Goal: Transaction & Acquisition: Subscribe to service/newsletter

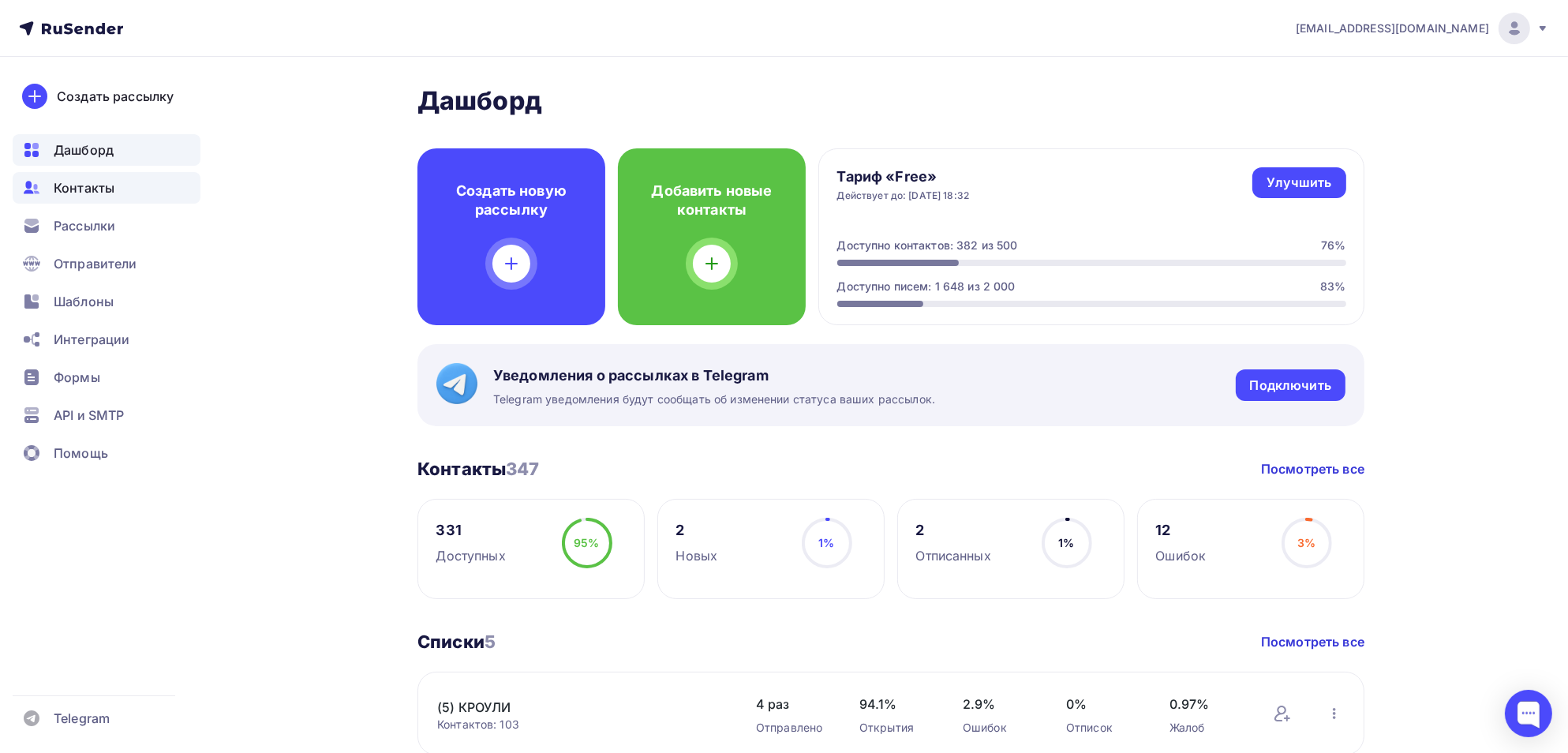
click at [76, 190] on span "Контакты" at bounding box center [84, 187] width 61 height 19
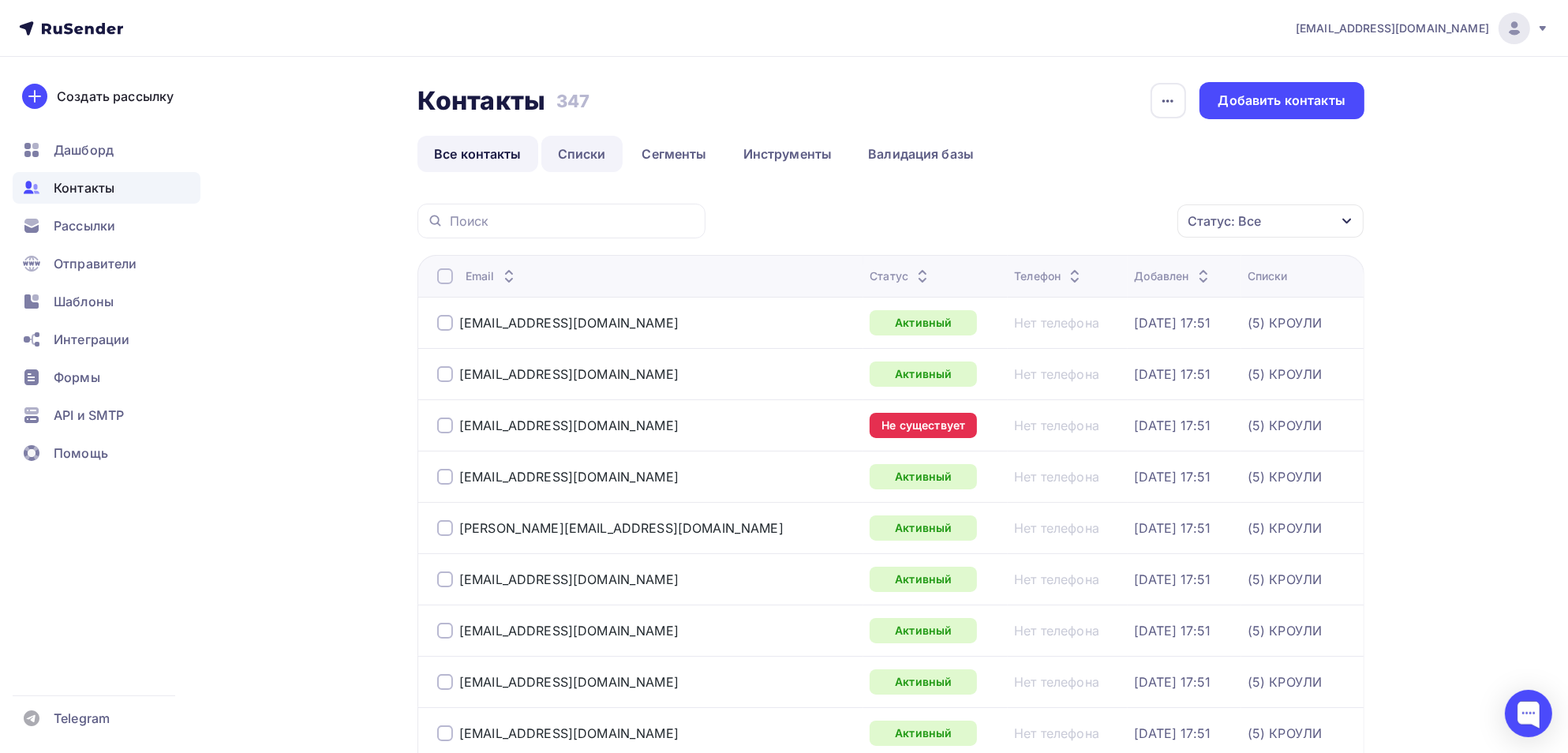
click at [591, 150] on link "Списки" at bounding box center [581, 154] width 81 height 36
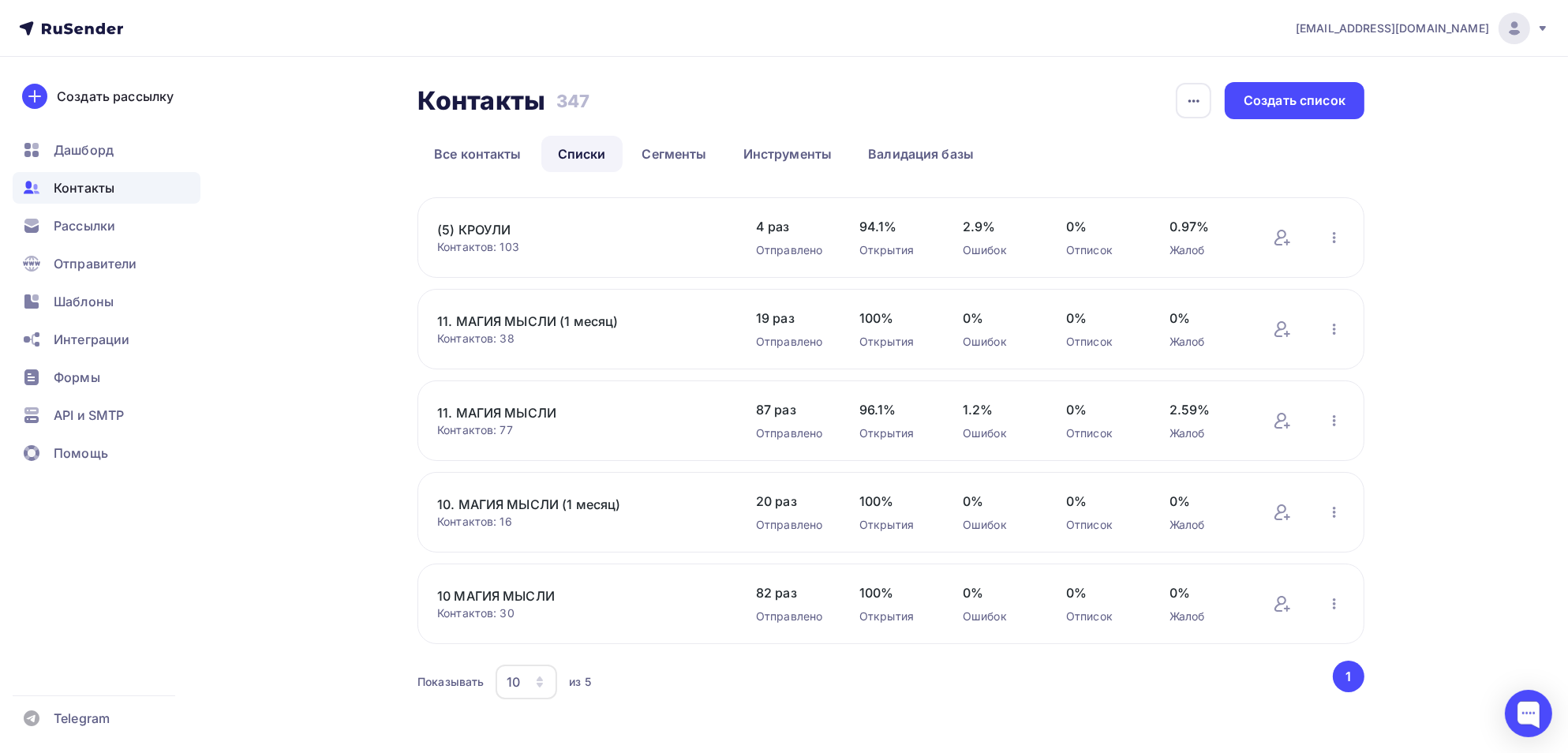
click at [501, 416] on link "11. МАГИЯ МЫСЛИ" at bounding box center [571, 412] width 269 height 19
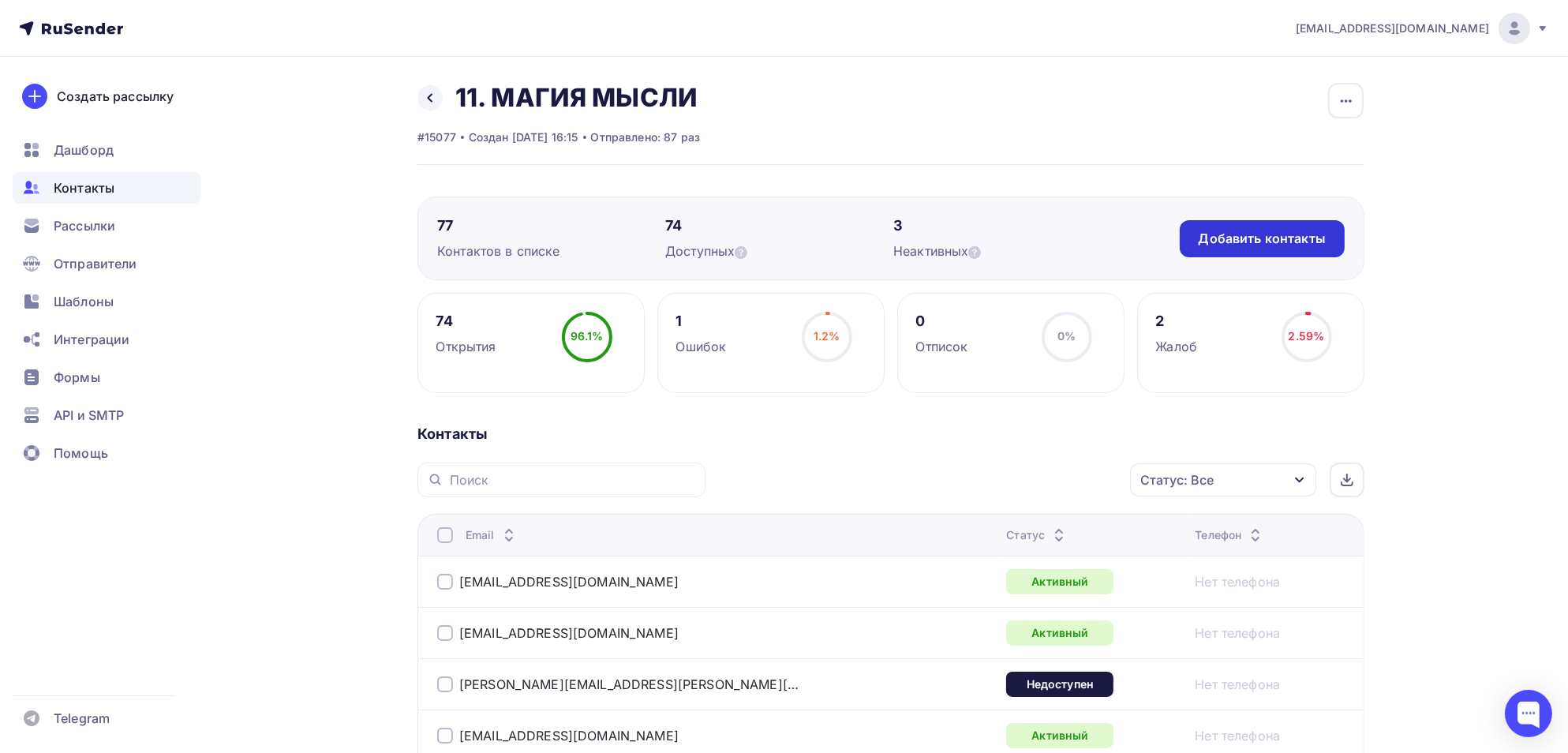
click at [1251, 241] on div "Добавить контакты" at bounding box center [1262, 239] width 127 height 18
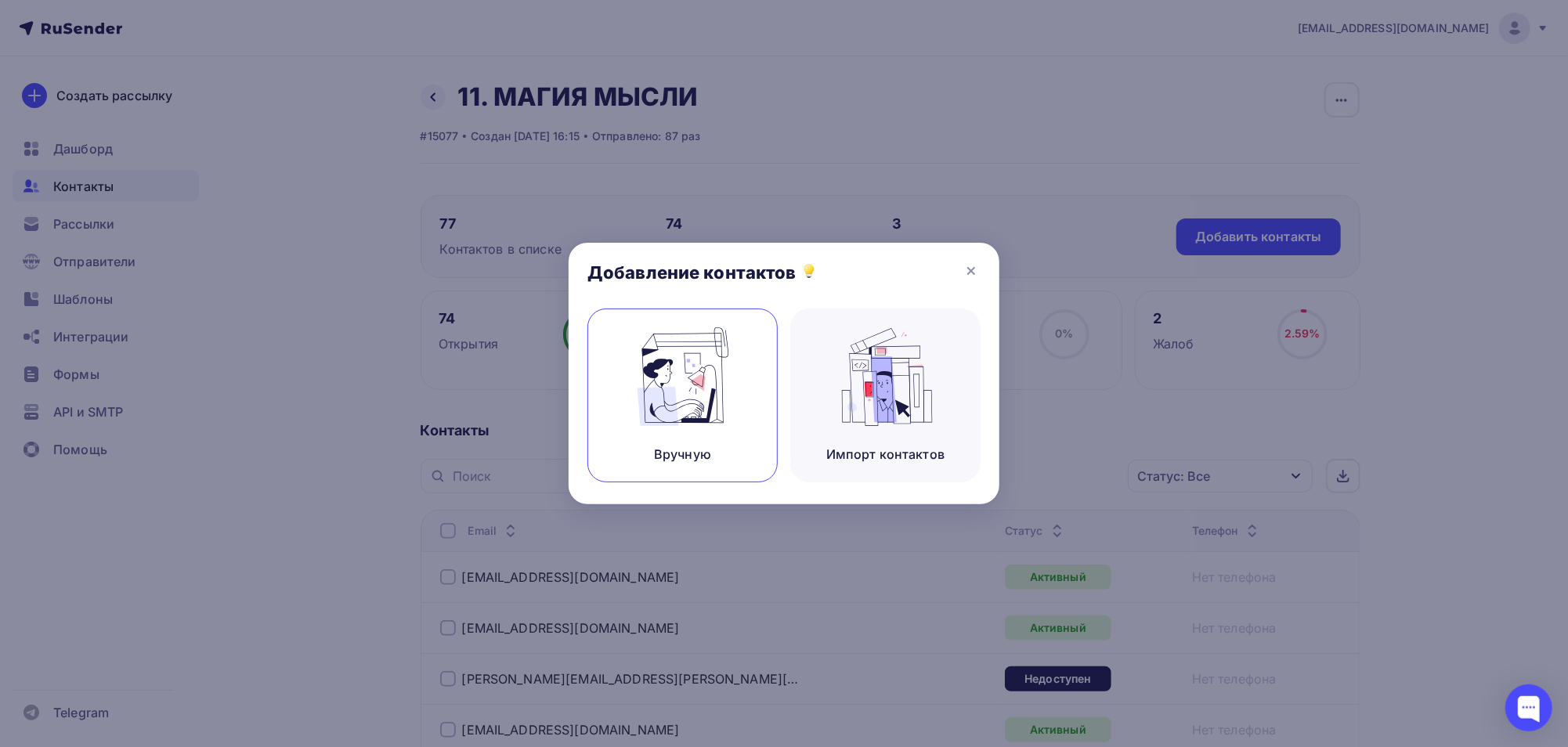
click at [710, 396] on img at bounding box center [682, 377] width 105 height 99
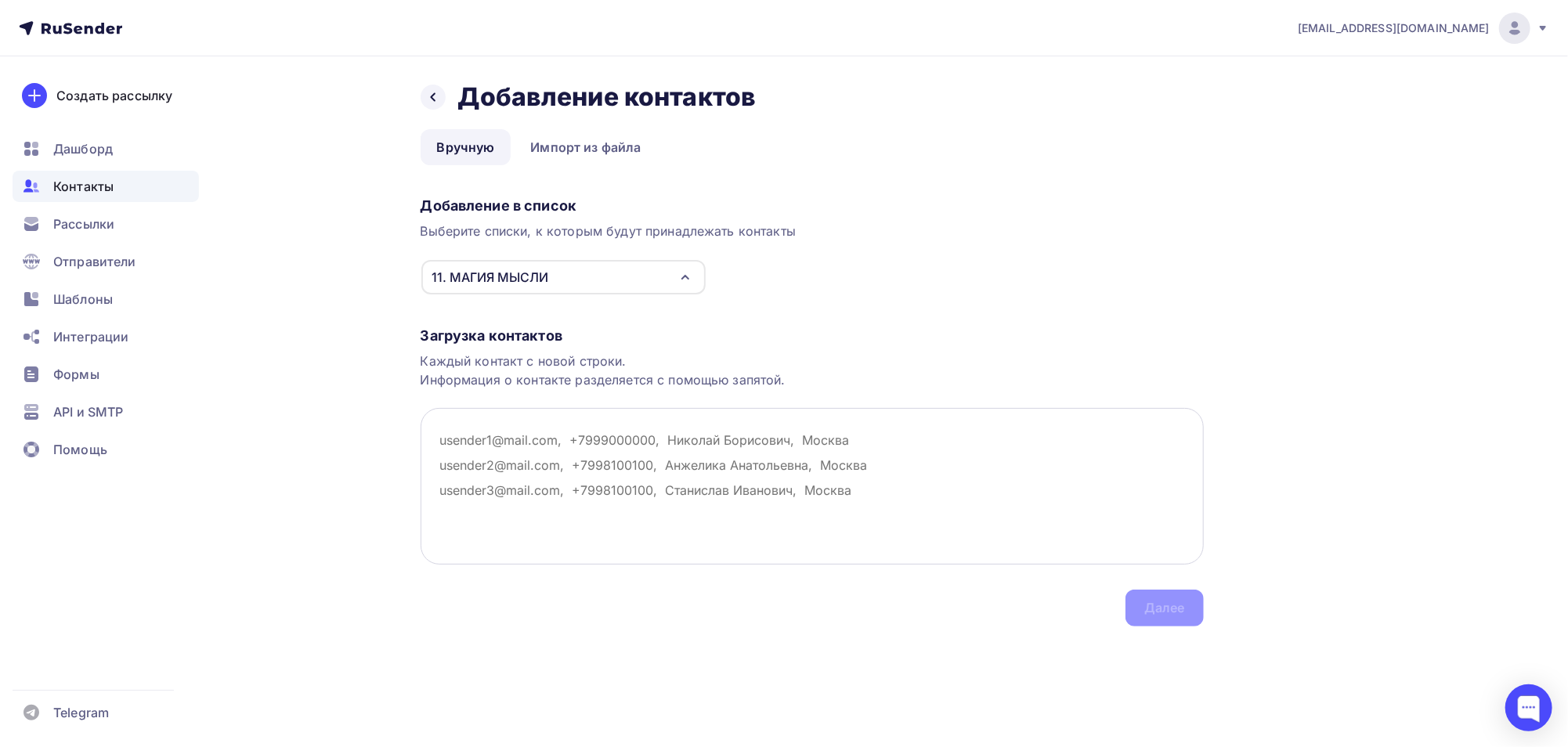
click at [482, 442] on textarea at bounding box center [811, 486] width 783 height 156
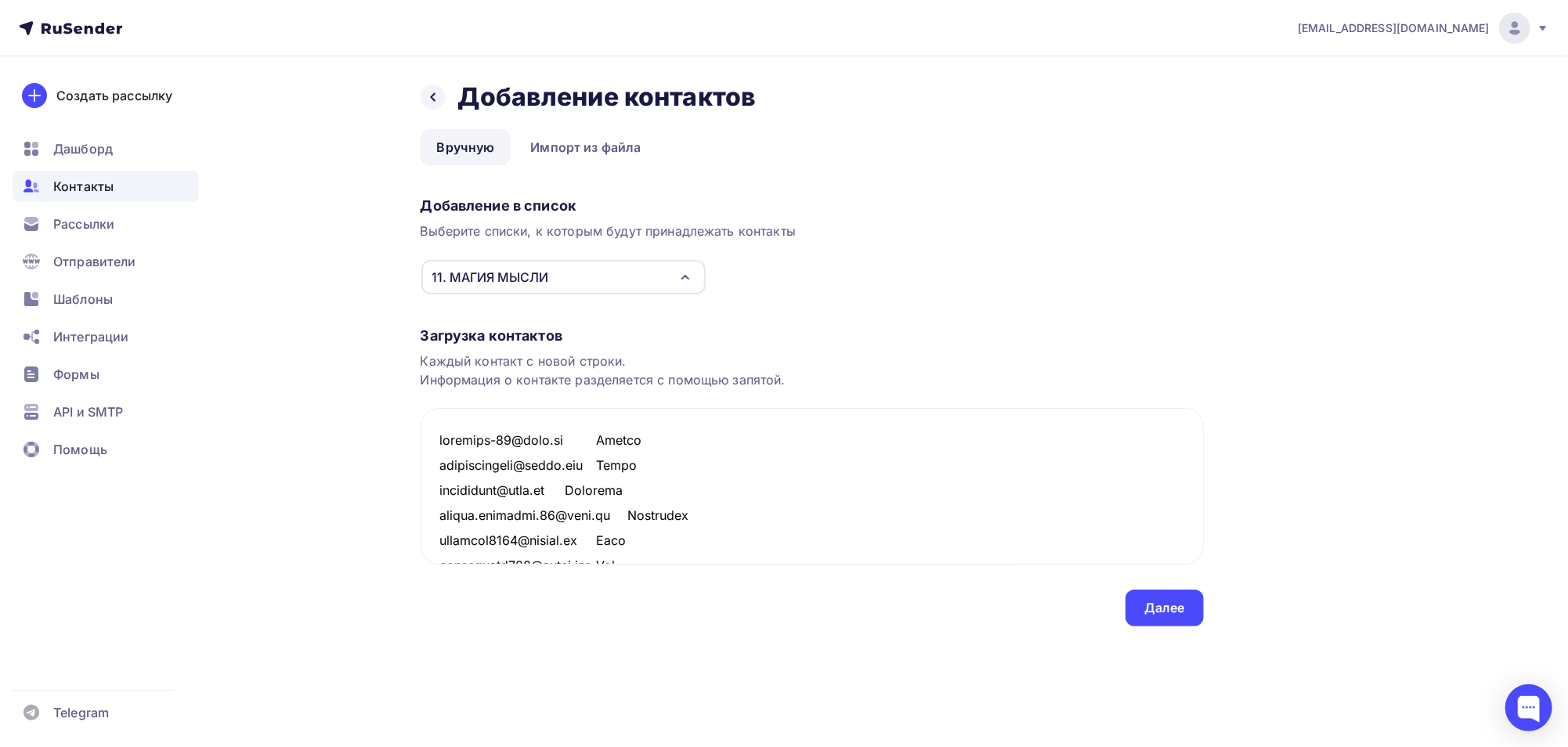
scroll to position [1889, 0]
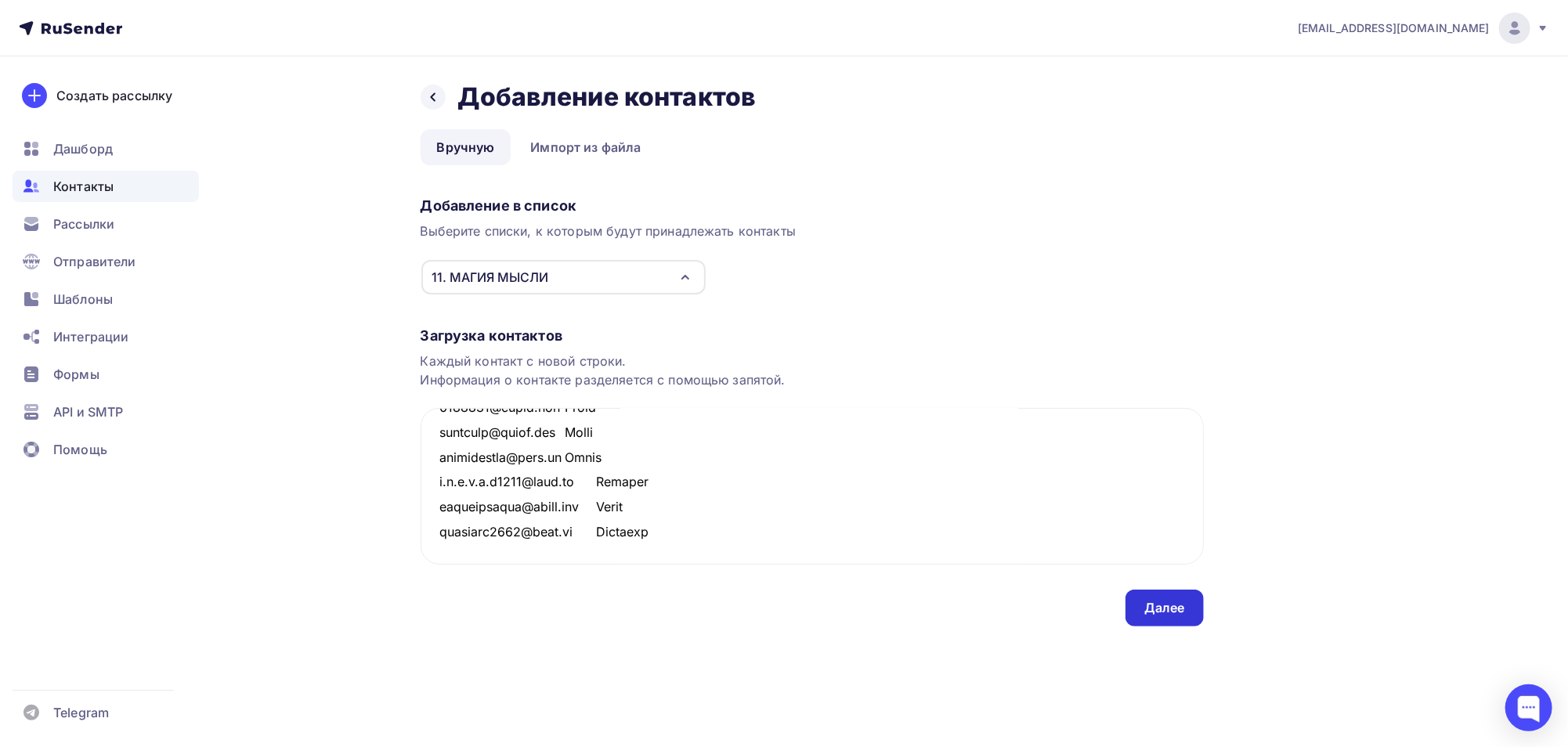
type textarea "loremips-40@dolo.si Ametco adipiscingeli@seddo.eiu Tempo incididunt@utla.et Dol…"
click at [1168, 619] on div "Далее" at bounding box center [1165, 608] width 79 height 37
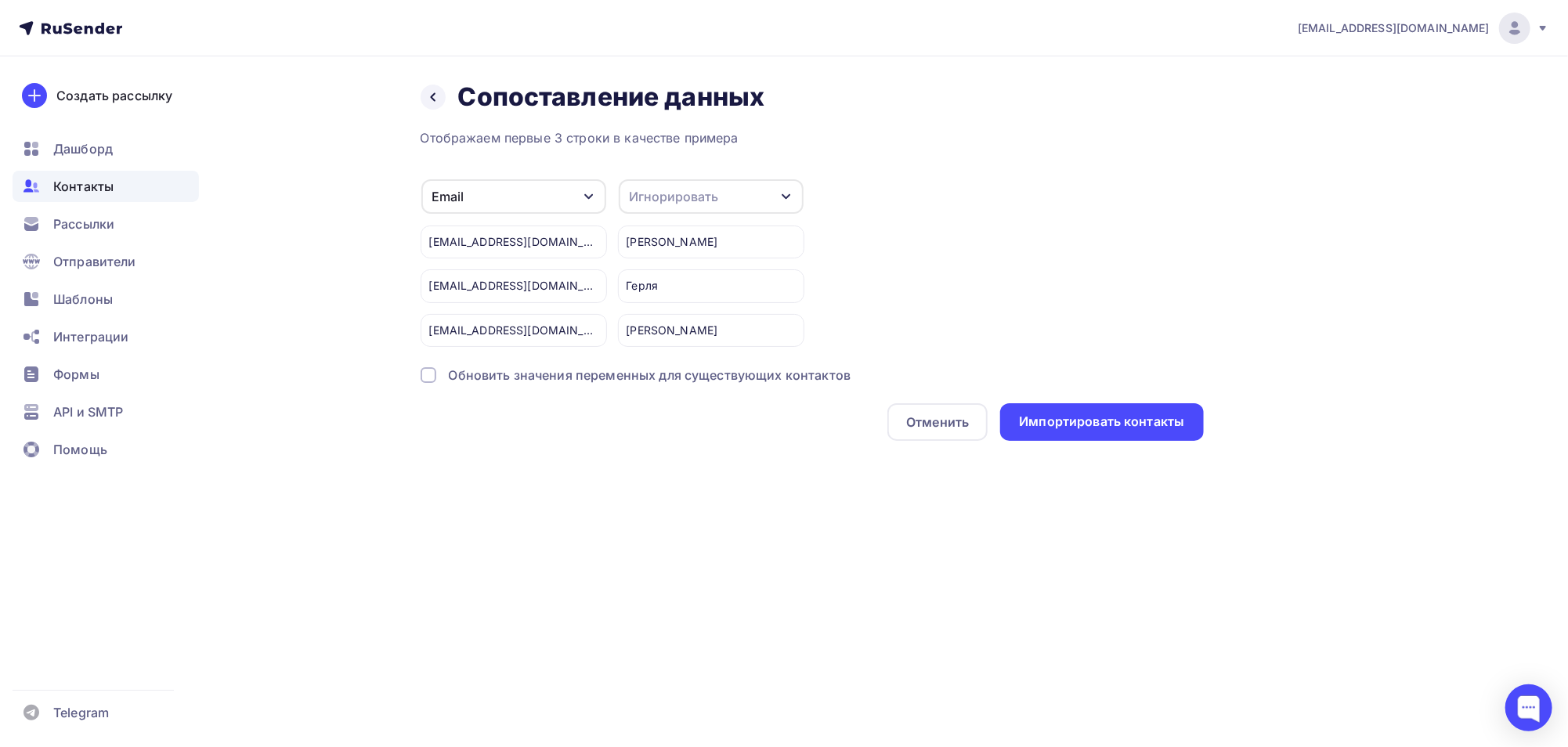
click at [707, 194] on div "Игнорировать" at bounding box center [674, 196] width 89 height 19
click at [668, 268] on div "Имя" at bounding box center [682, 276] width 91 height 19
click at [1103, 425] on div "Импортировать контакты" at bounding box center [1101, 421] width 165 height 18
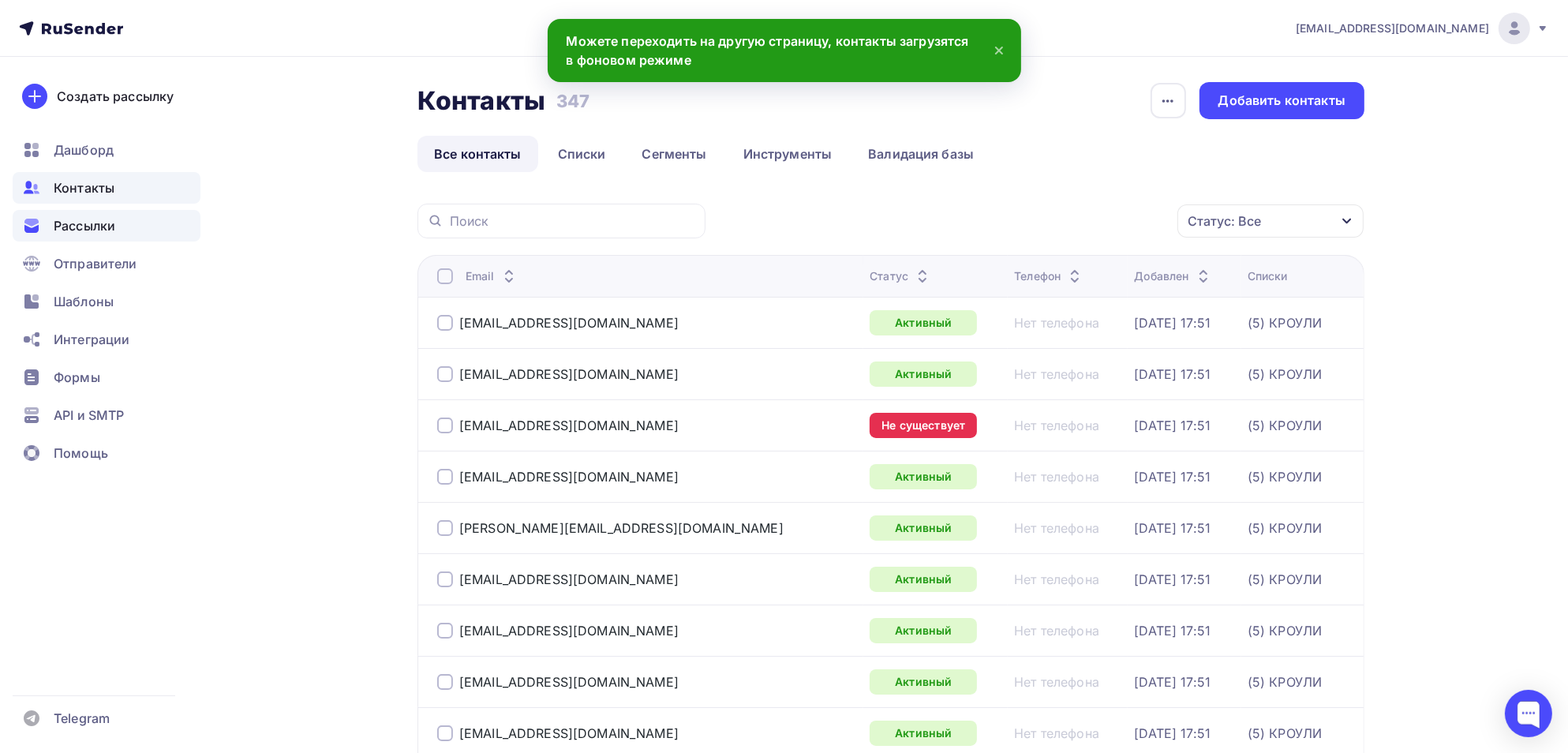
click at [83, 225] on span "Рассылки" at bounding box center [84, 225] width 61 height 19
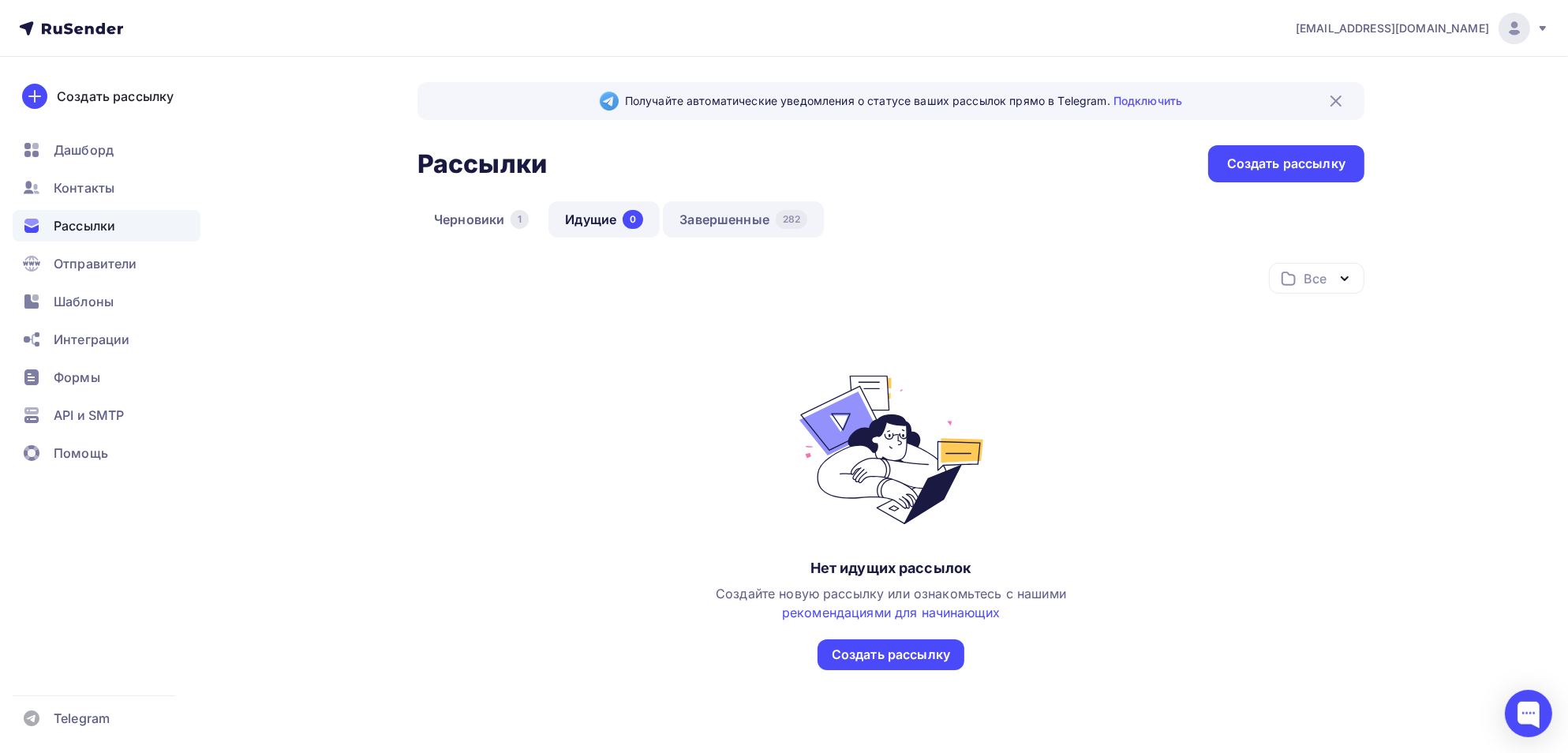
click at [734, 216] on link "Завершенные 282" at bounding box center [743, 219] width 161 height 36
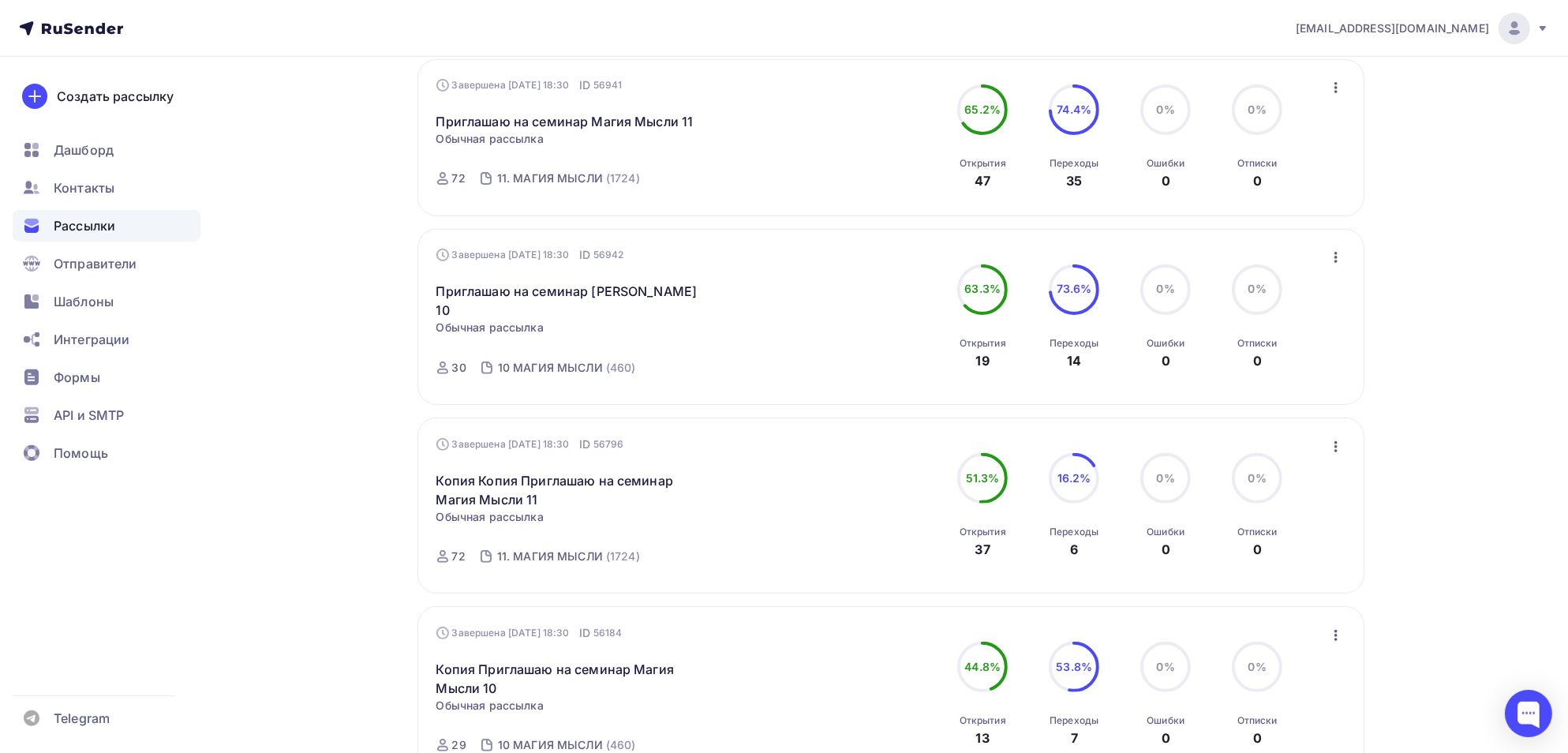
scroll to position [553, 0]
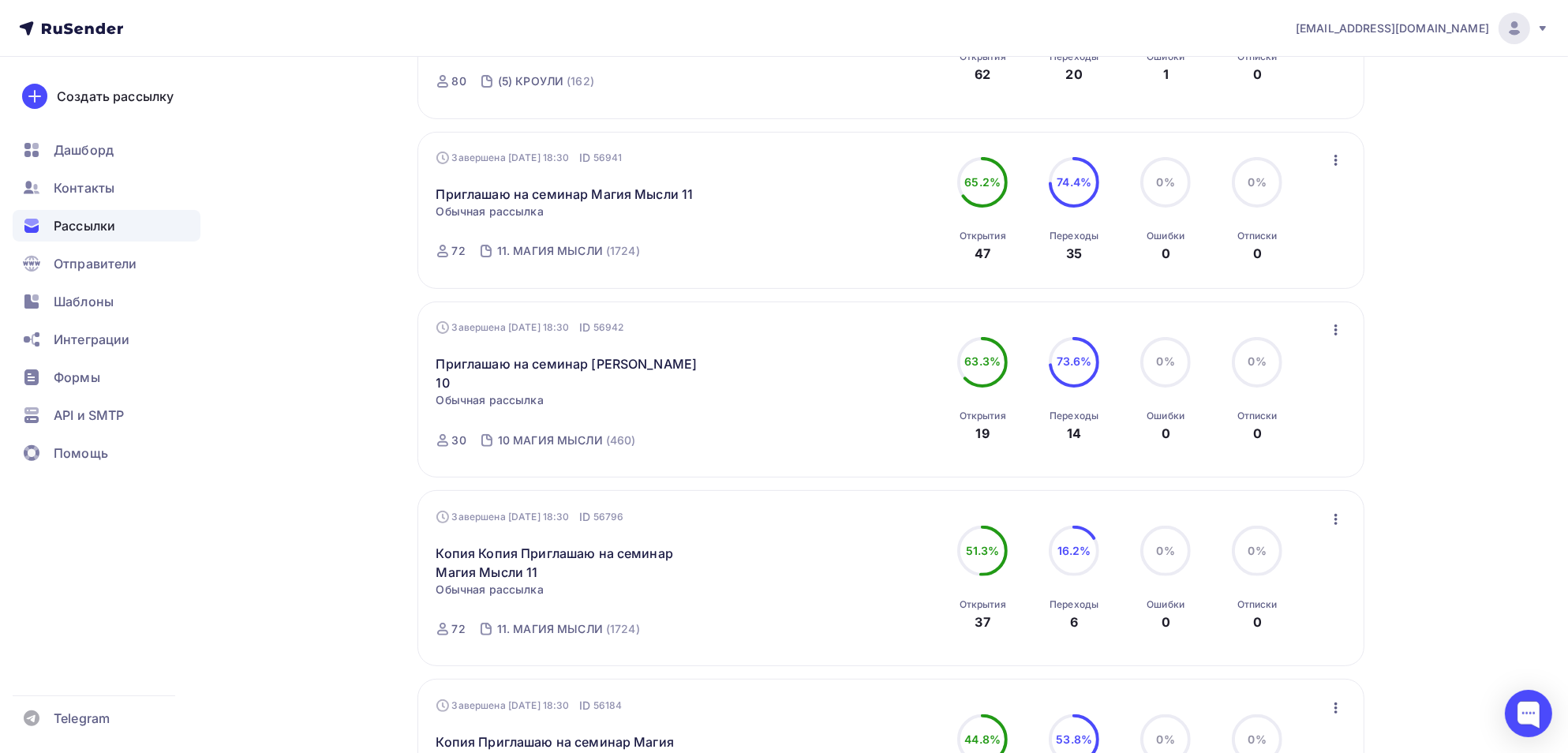
click at [1336, 158] on icon "button" at bounding box center [1337, 160] width 4 height 11
click at [1250, 262] on div "Копировать в новую" at bounding box center [1264, 263] width 162 height 19
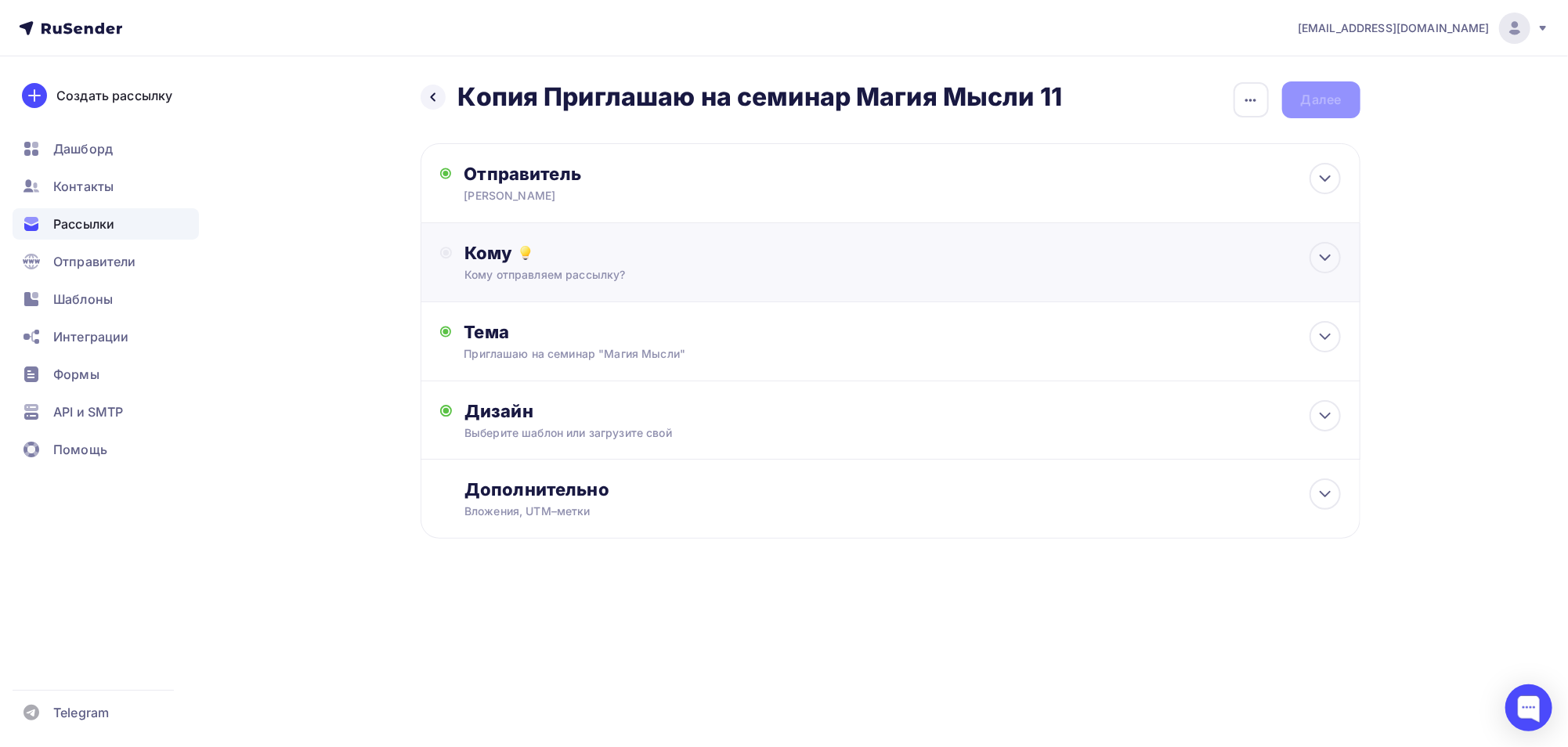
click at [451, 253] on circle at bounding box center [445, 253] width 11 height 11
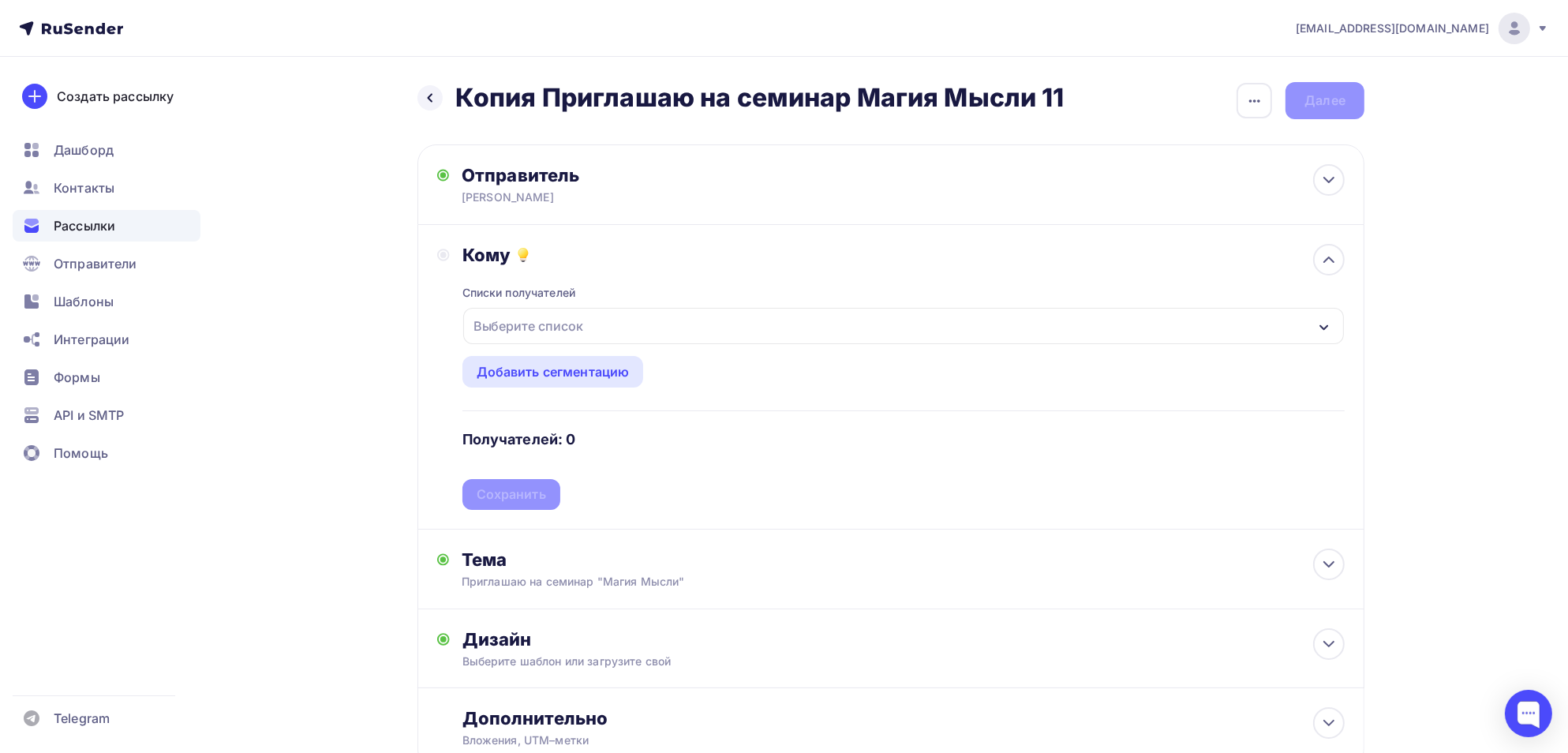
click at [516, 326] on div "Выберите список" at bounding box center [529, 326] width 123 height 28
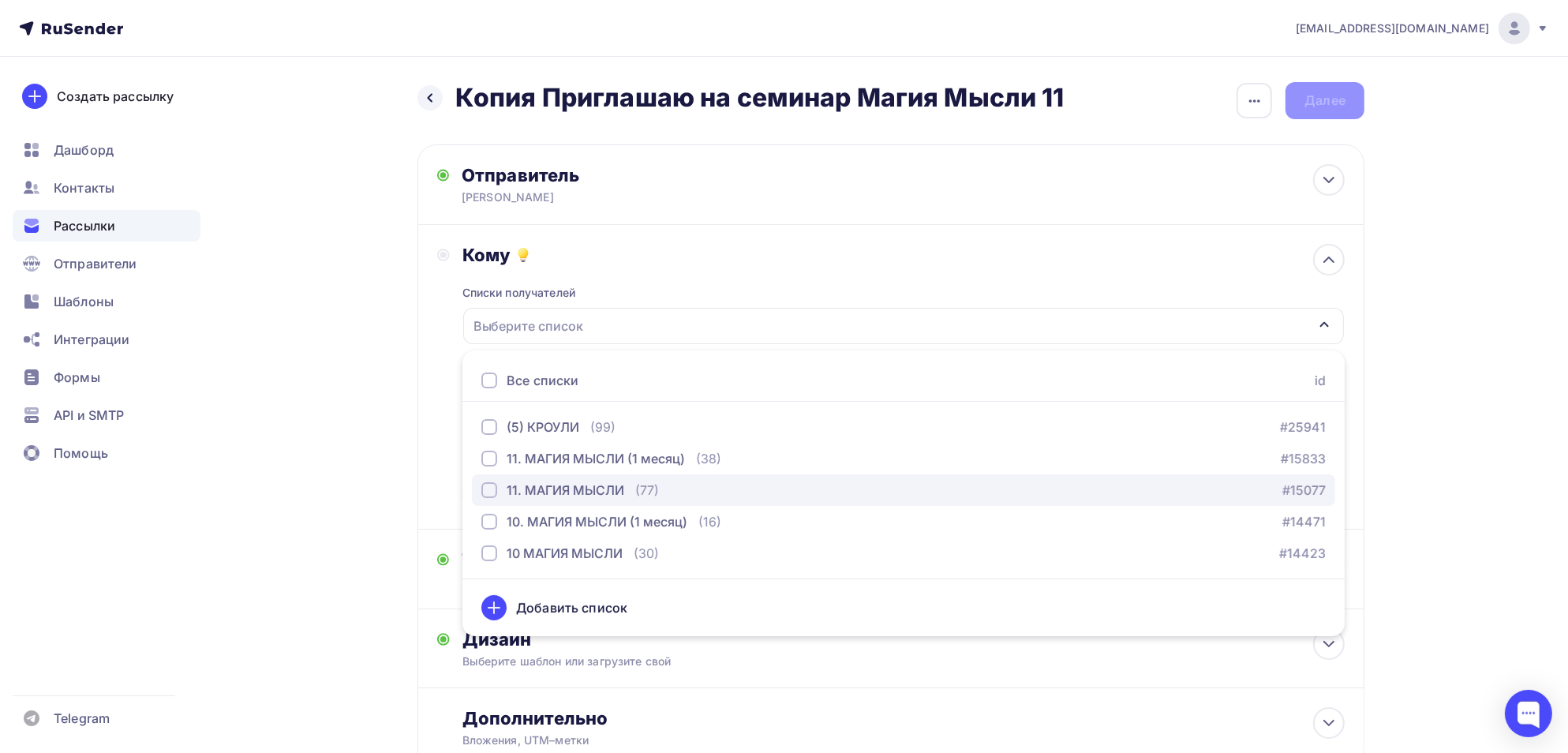
click at [483, 490] on div "button" at bounding box center [489, 490] width 16 height 16
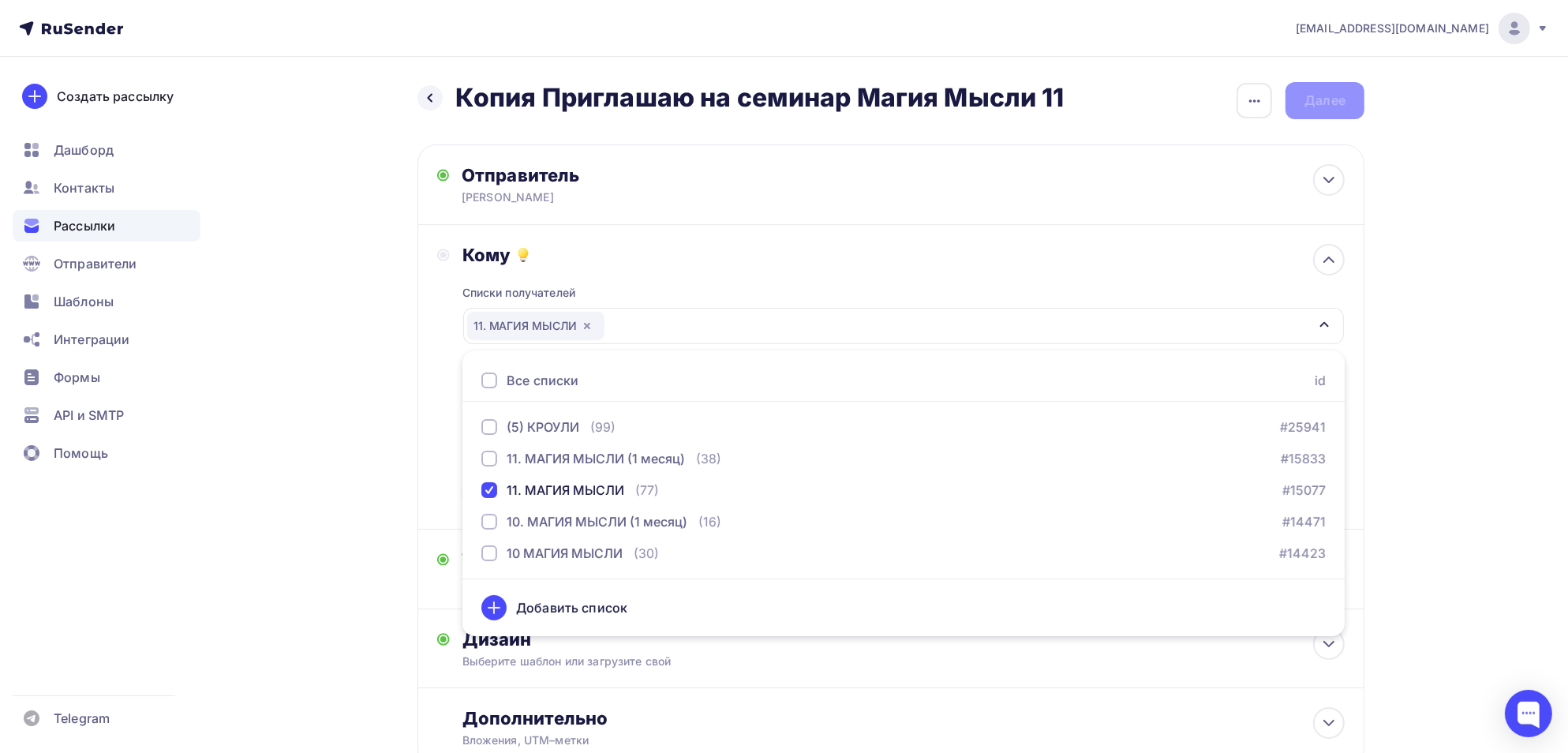
click at [443, 419] on div "Кому Списки получателей 11. МАГИЯ МЫСЛИ Все списки id (5) КРОУЛИ (99) #25941 11…" at bounding box center [891, 376] width 908 height 266
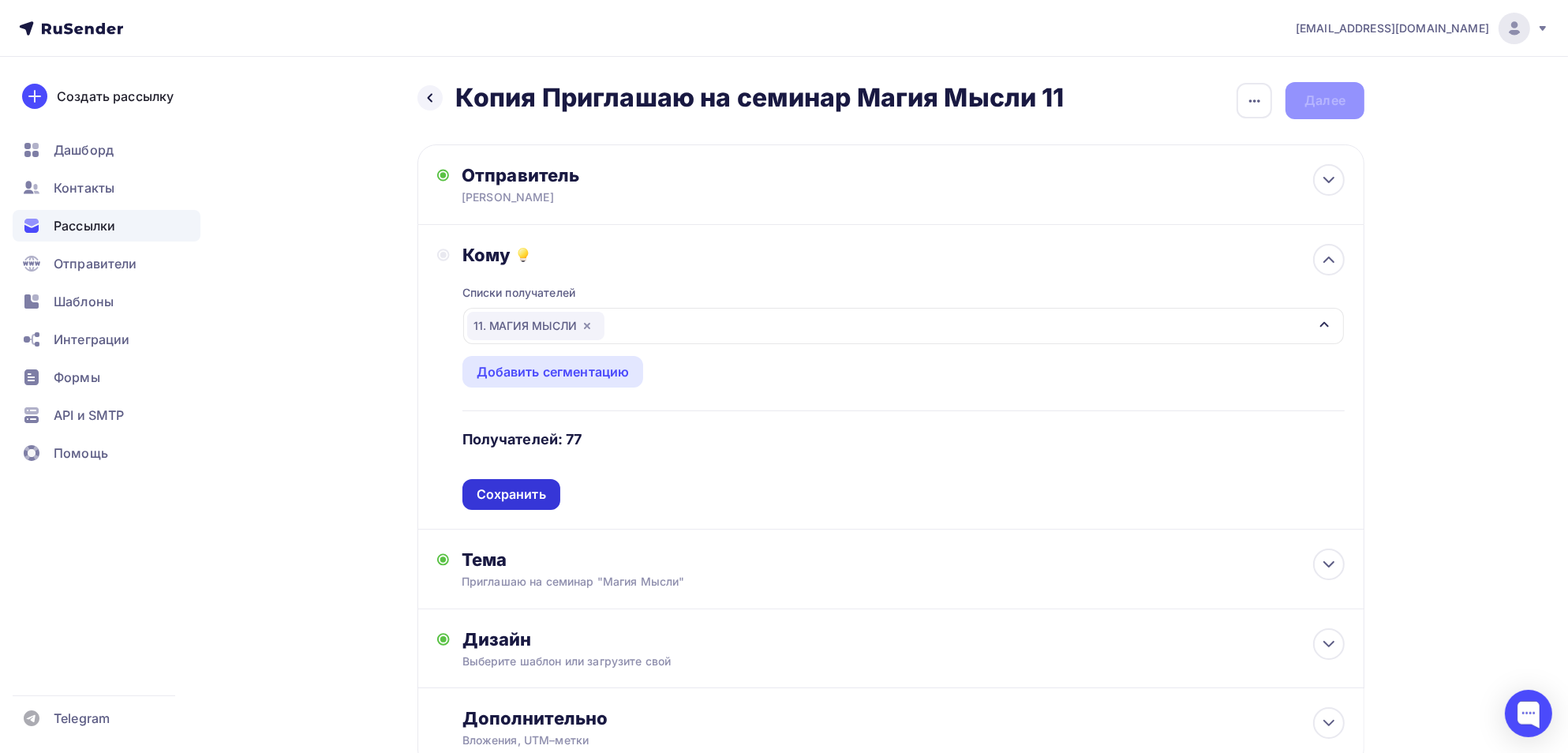
click at [489, 498] on div "Сохранить" at bounding box center [512, 494] width 69 height 18
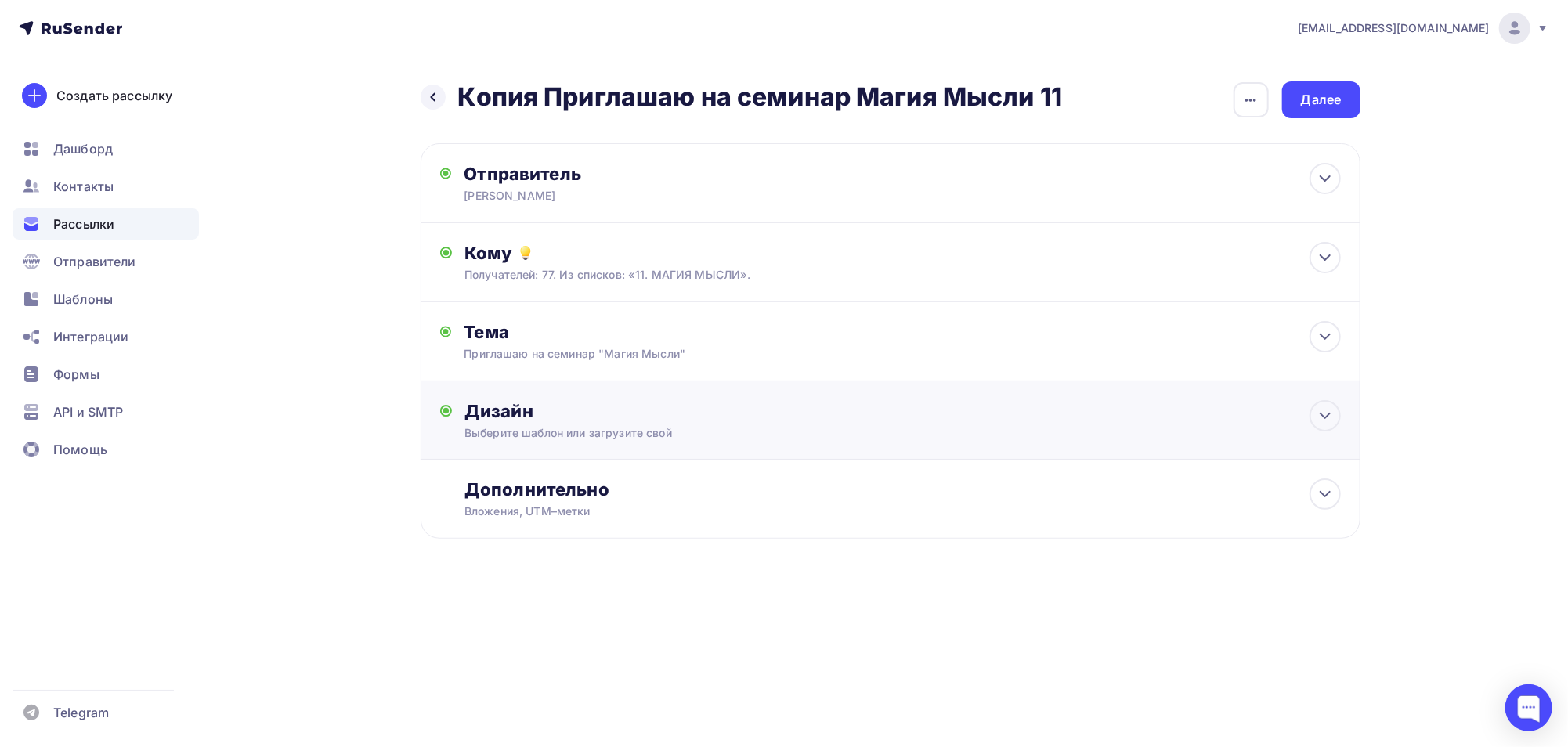
click at [504, 413] on div "Дизайн" at bounding box center [902, 411] width 876 height 22
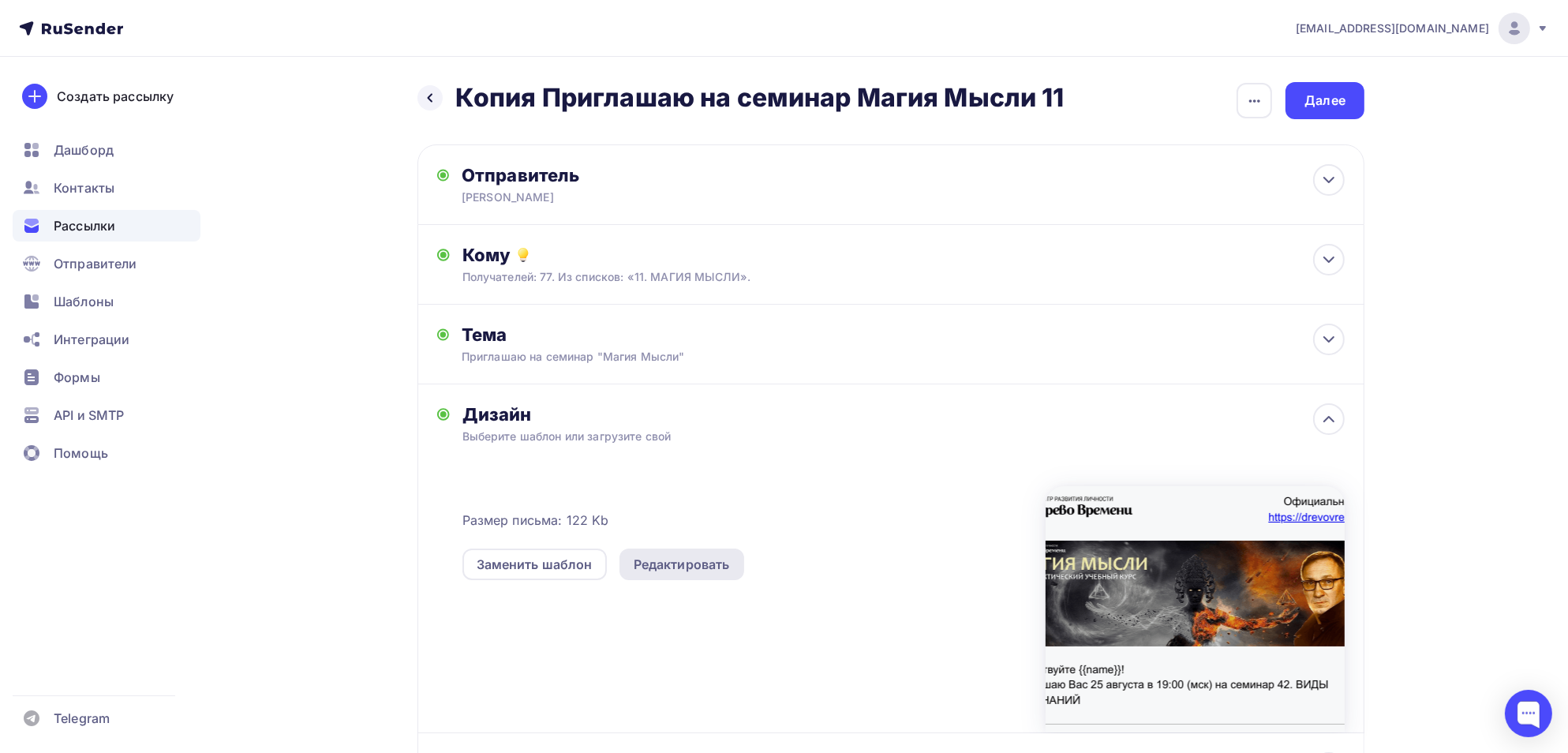
click at [695, 560] on div "Редактировать" at bounding box center [682, 564] width 96 height 19
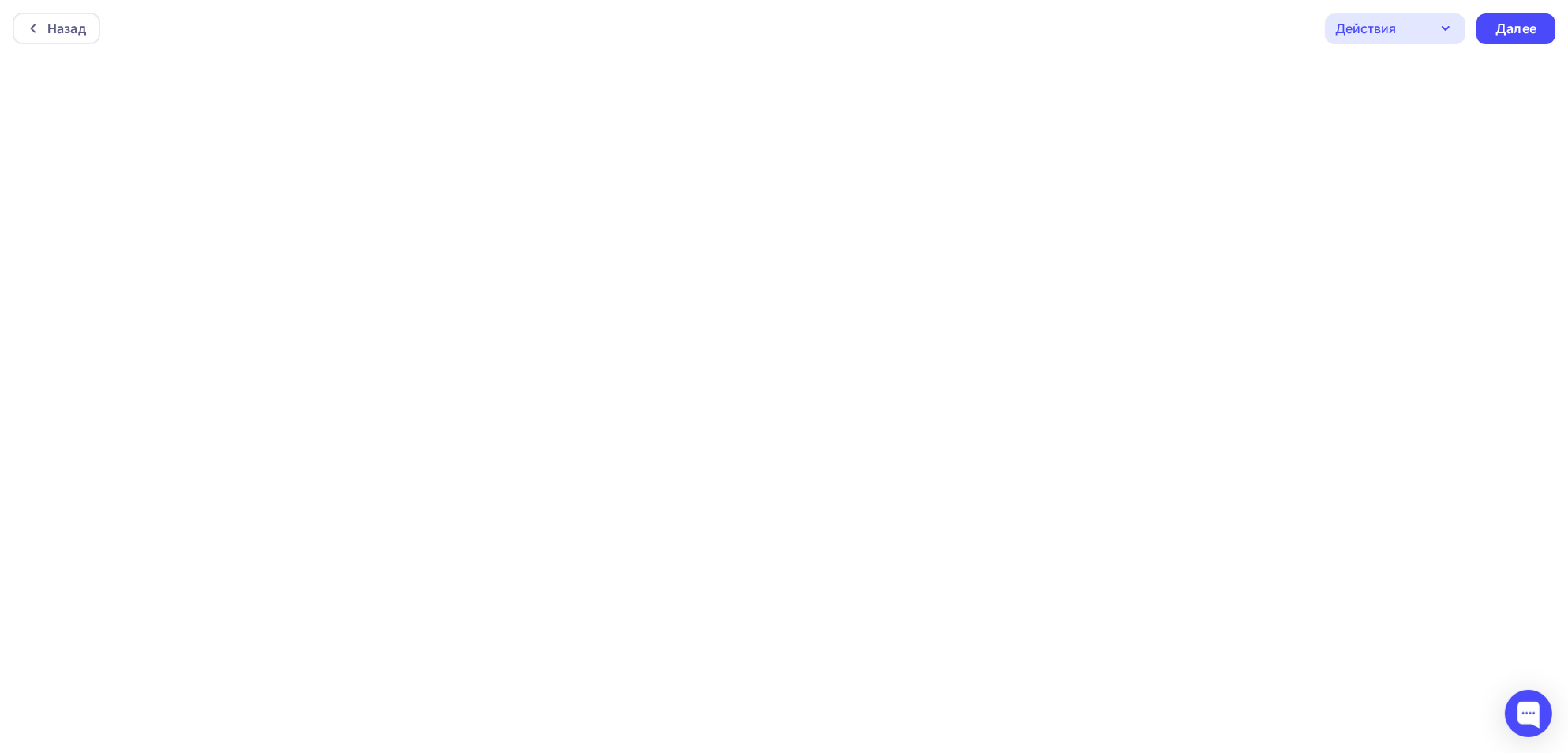
click at [1435, 26] on div "Действия" at bounding box center [1395, 28] width 141 height 31
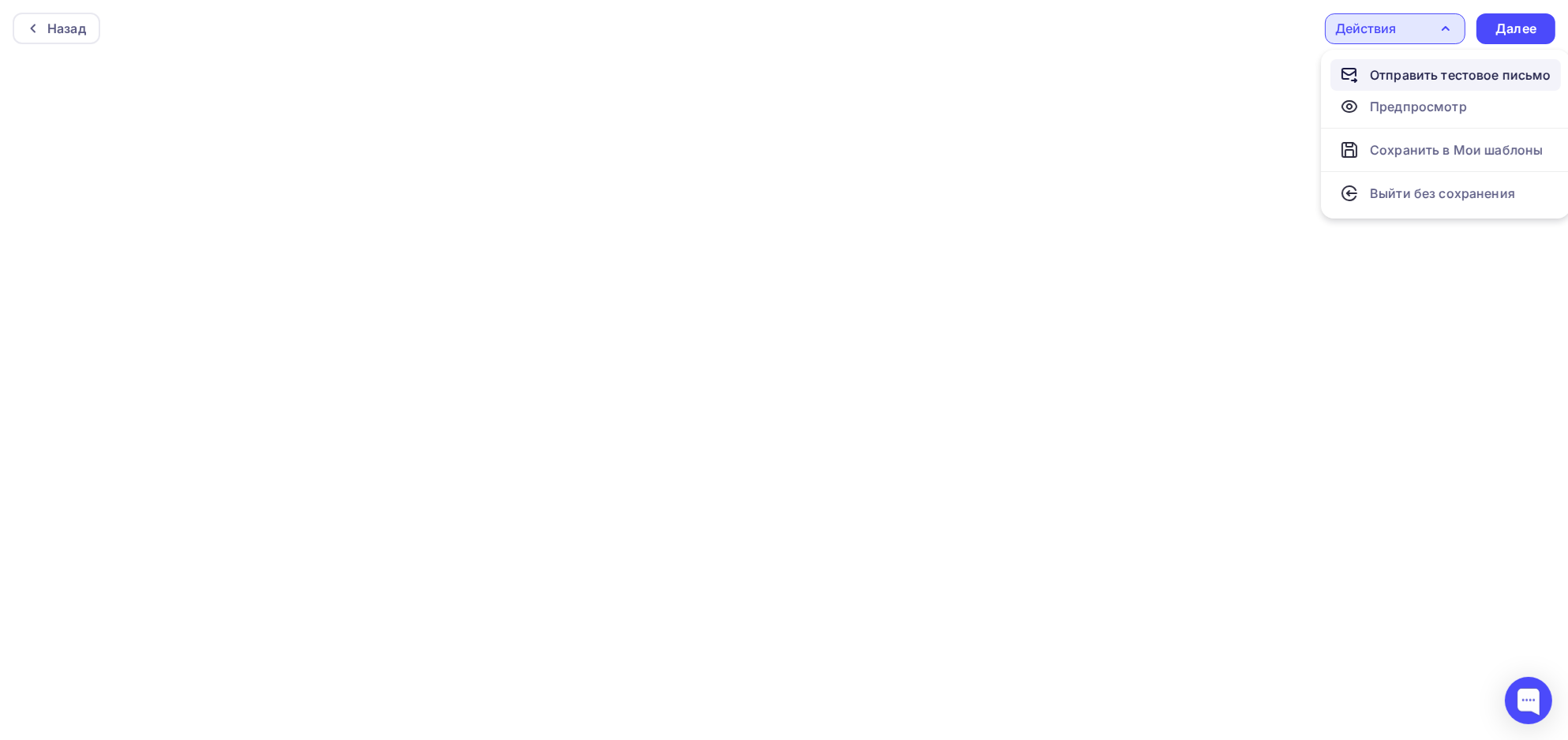
click at [1418, 66] on div "Отправить тестовое письмо" at bounding box center [1461, 75] width 182 height 19
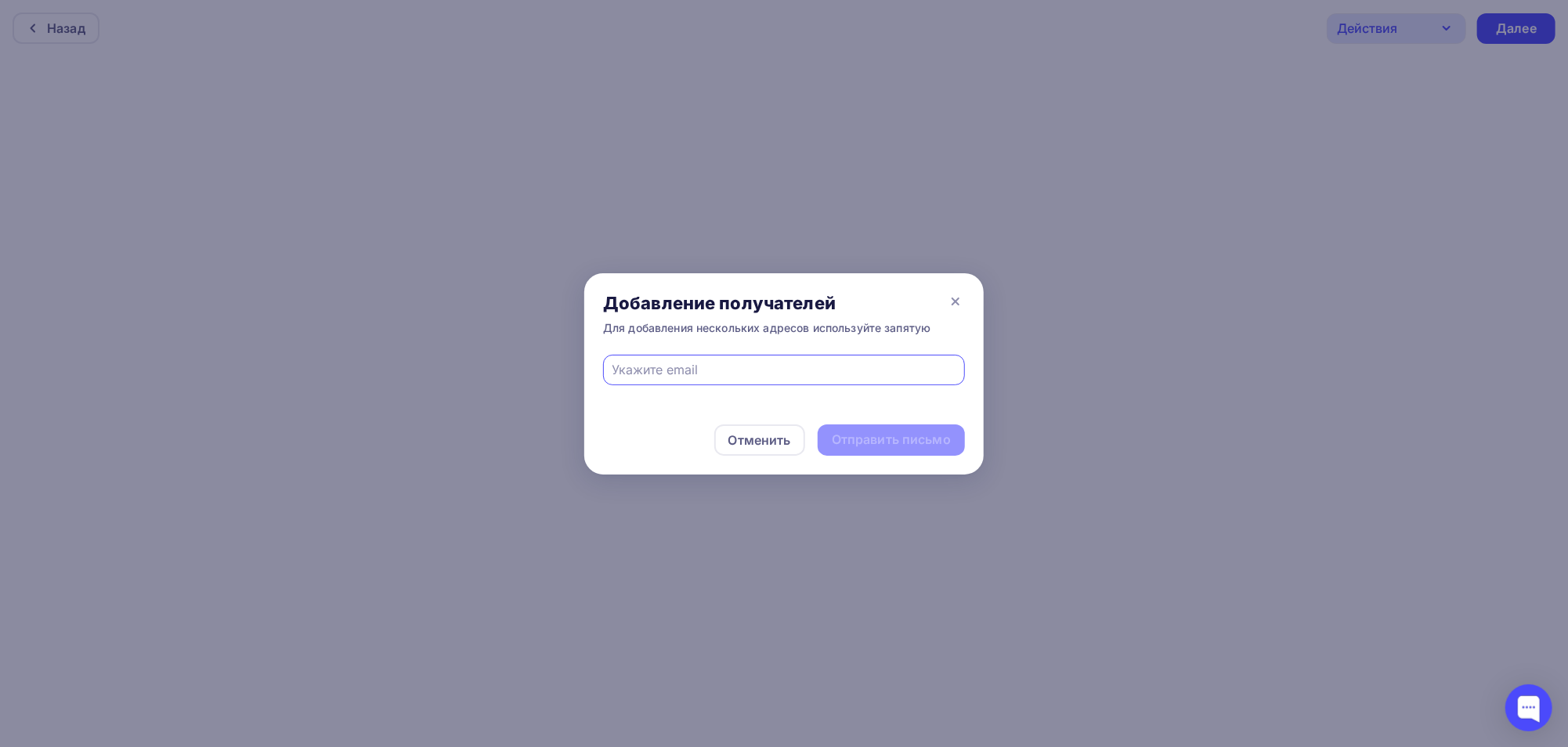
click at [743, 365] on input "text" at bounding box center [784, 369] width 343 height 19
type input "[EMAIL_ADDRESS][DOMAIN_NAME]"
click at [892, 437] on div "Отправить письмо" at bounding box center [891, 440] width 119 height 18
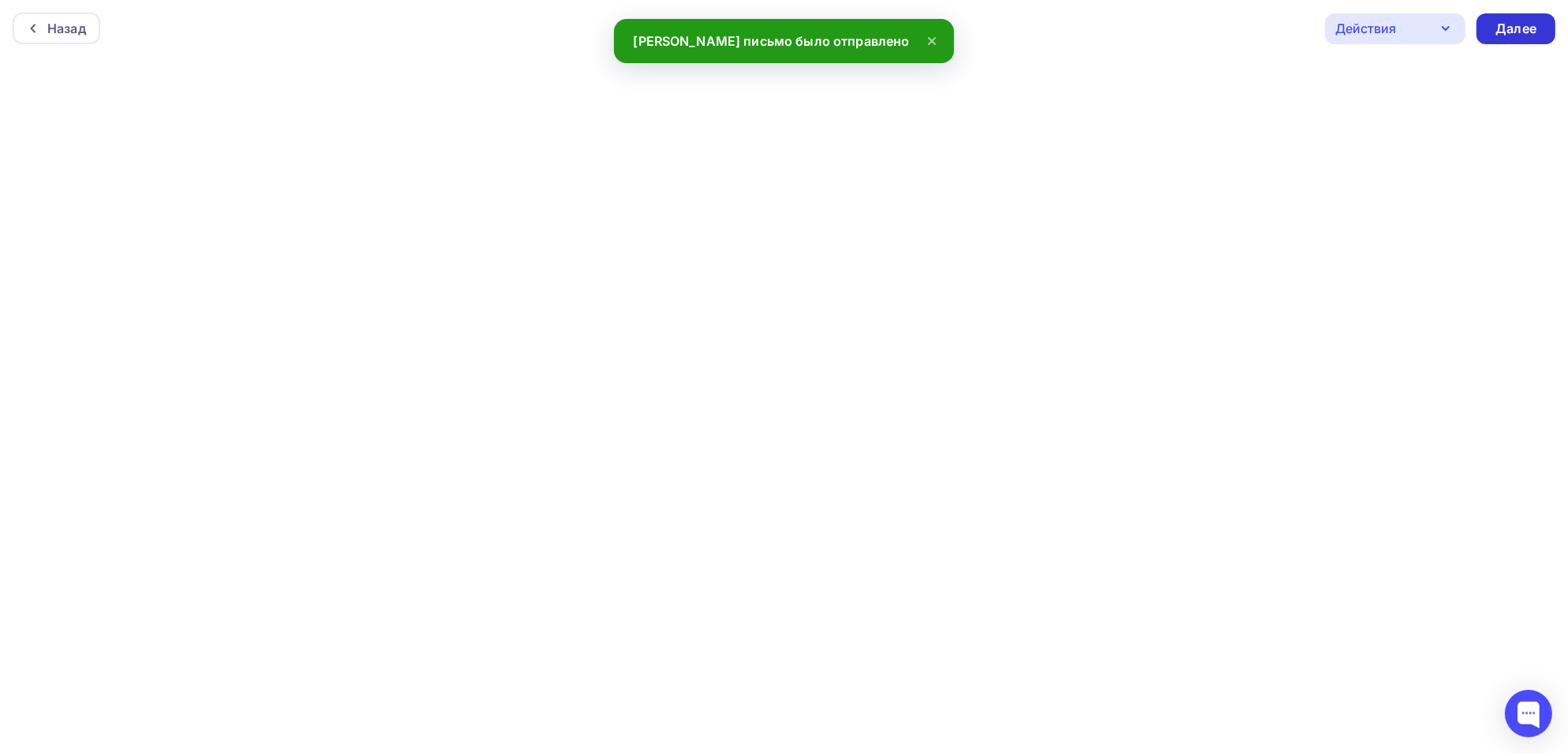
click at [1533, 28] on div "Далее" at bounding box center [1516, 28] width 41 height 18
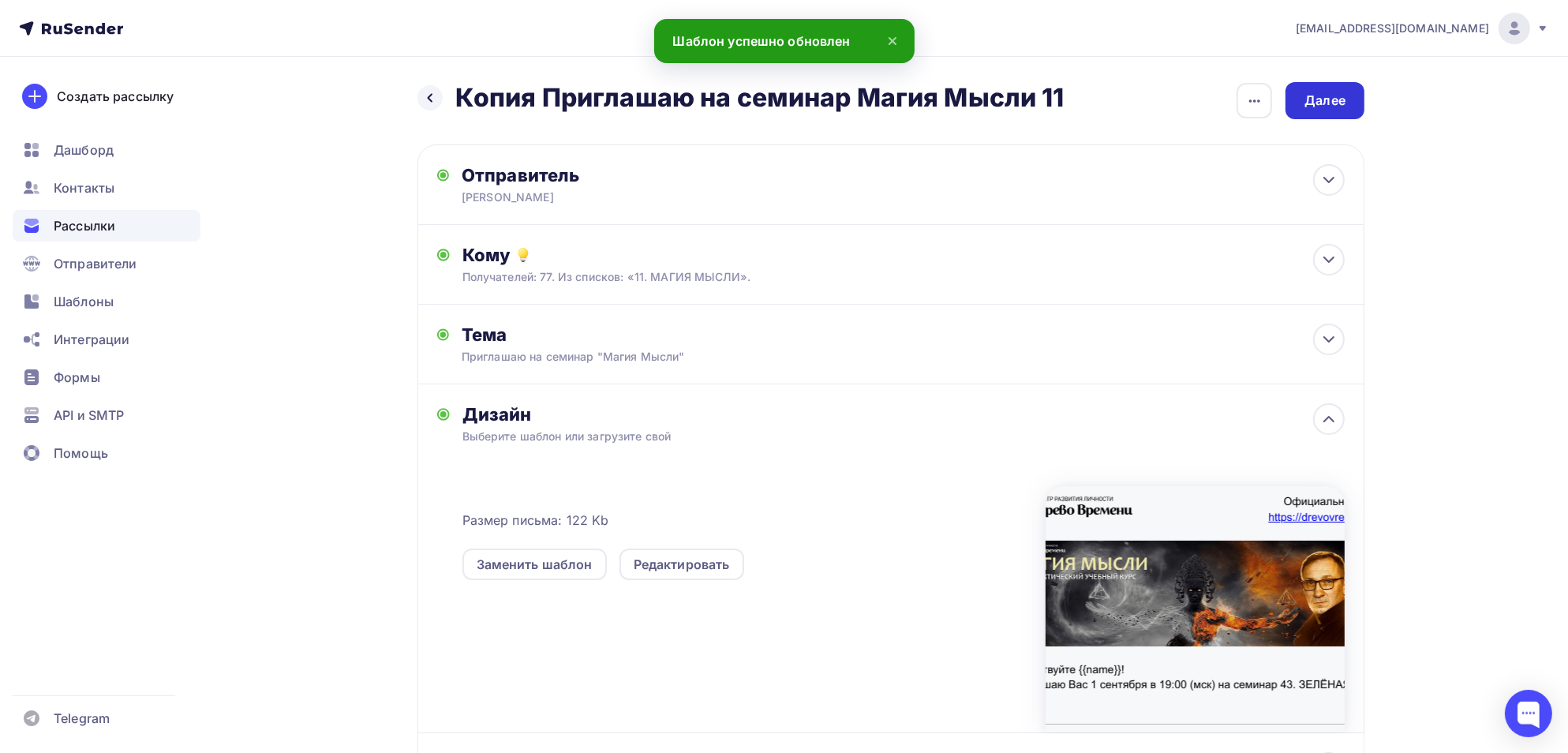
click at [1330, 111] on div "Далее" at bounding box center [1325, 101] width 79 height 37
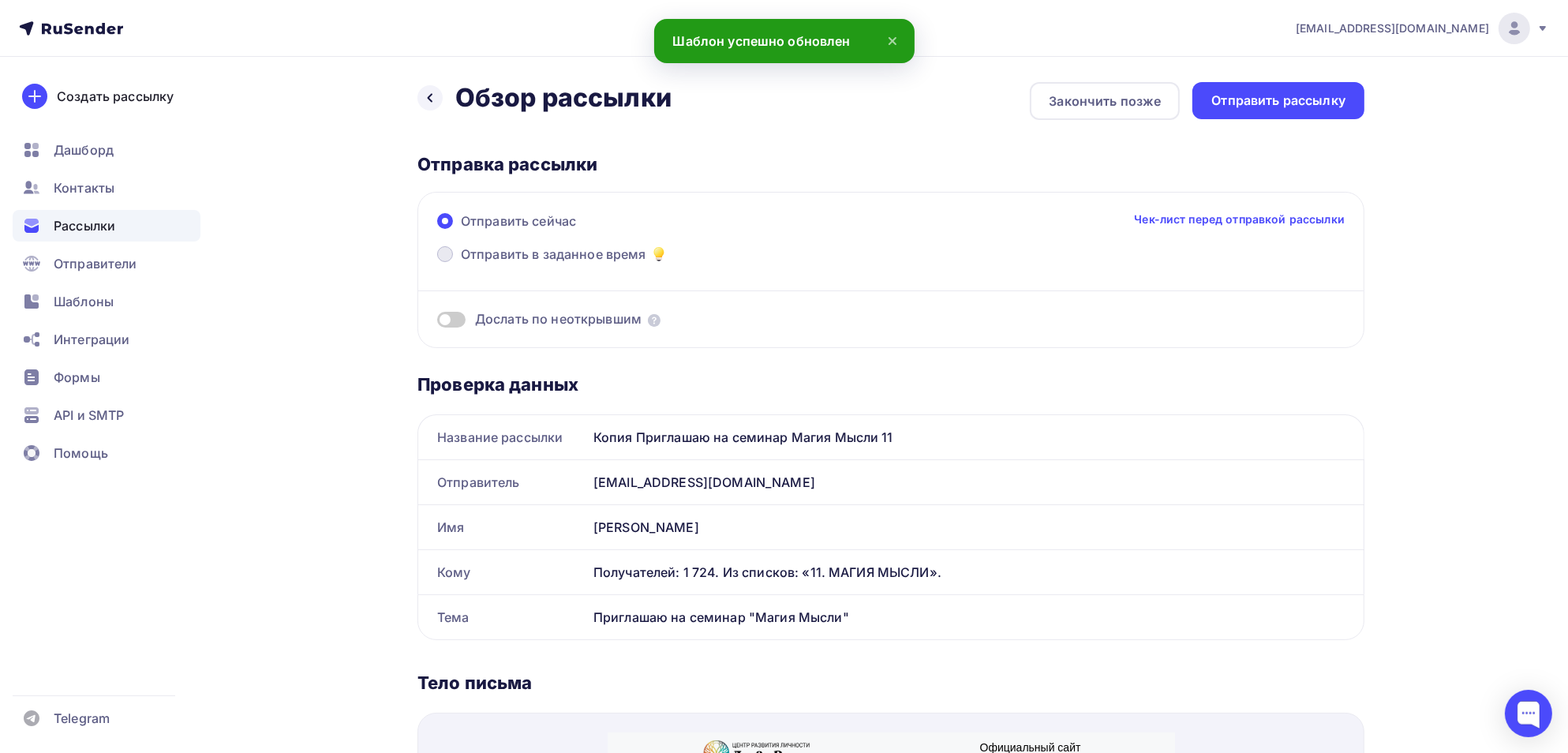
click at [456, 255] on label "Отправить в заданное время" at bounding box center [553, 255] width 231 height 22
click at [461, 263] on input "Отправить в заданное время" at bounding box center [461, 263] width 0 height 0
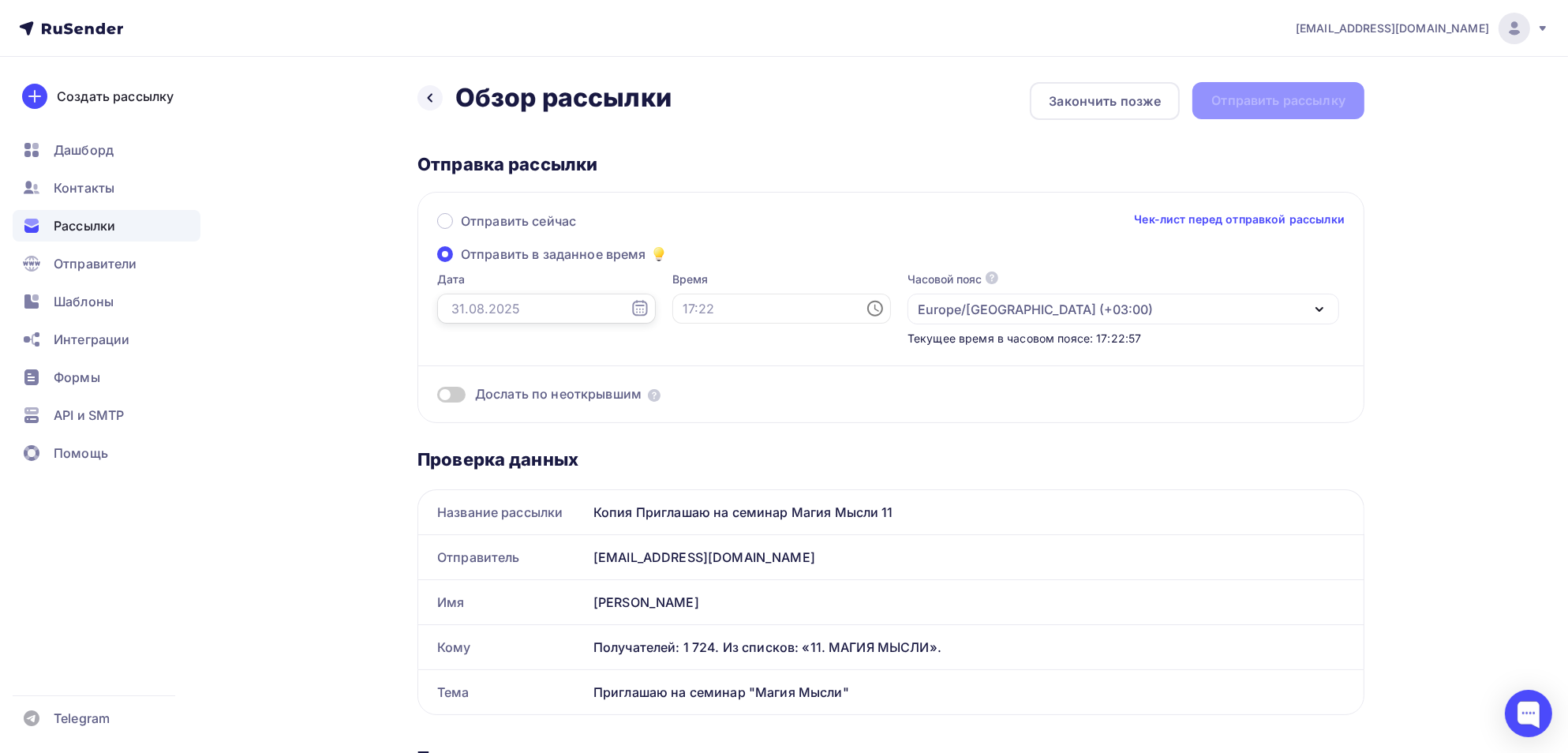
click at [503, 303] on input "text" at bounding box center [546, 309] width 219 height 30
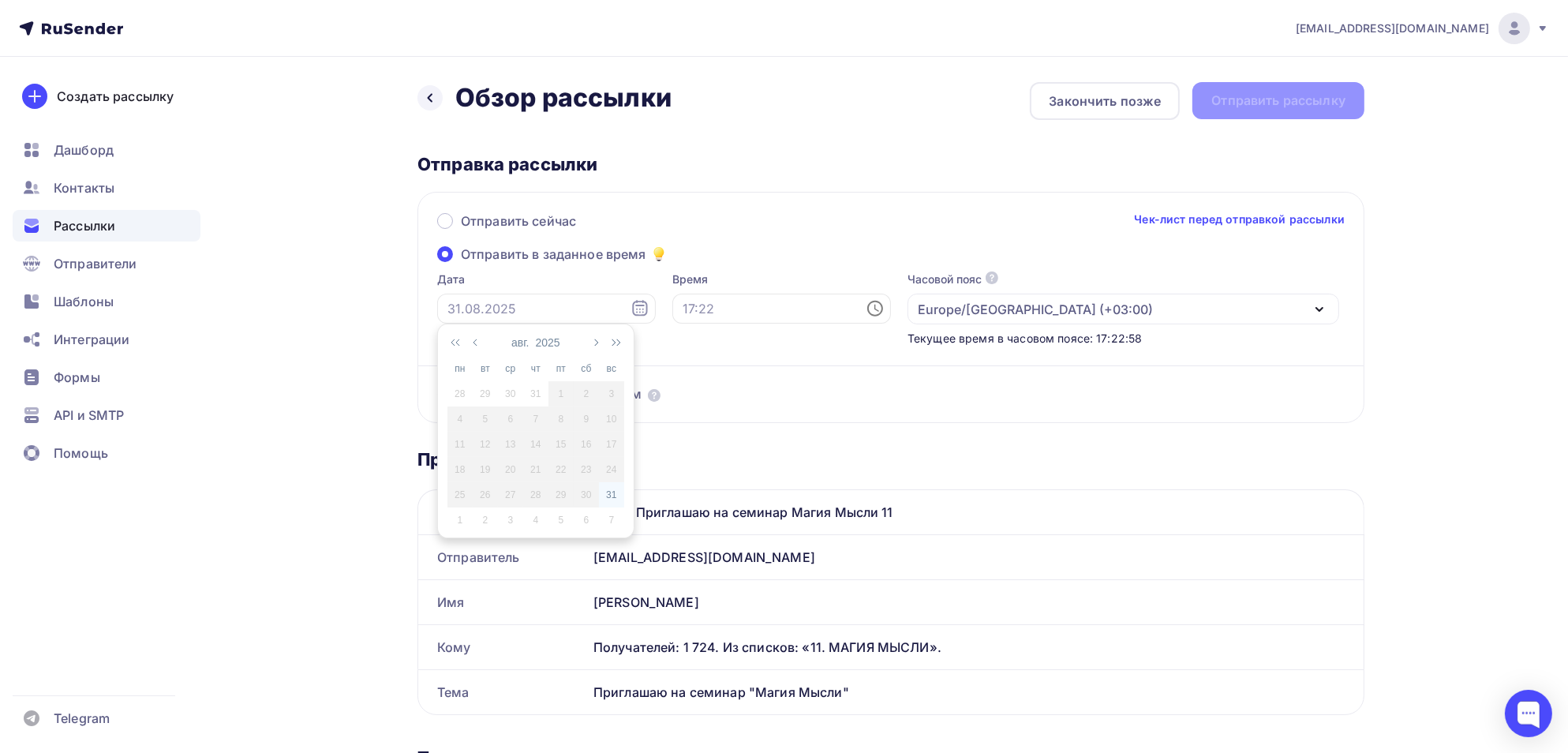
click at [610, 493] on div "31" at bounding box center [611, 495] width 25 height 14
type input "[DATE]"
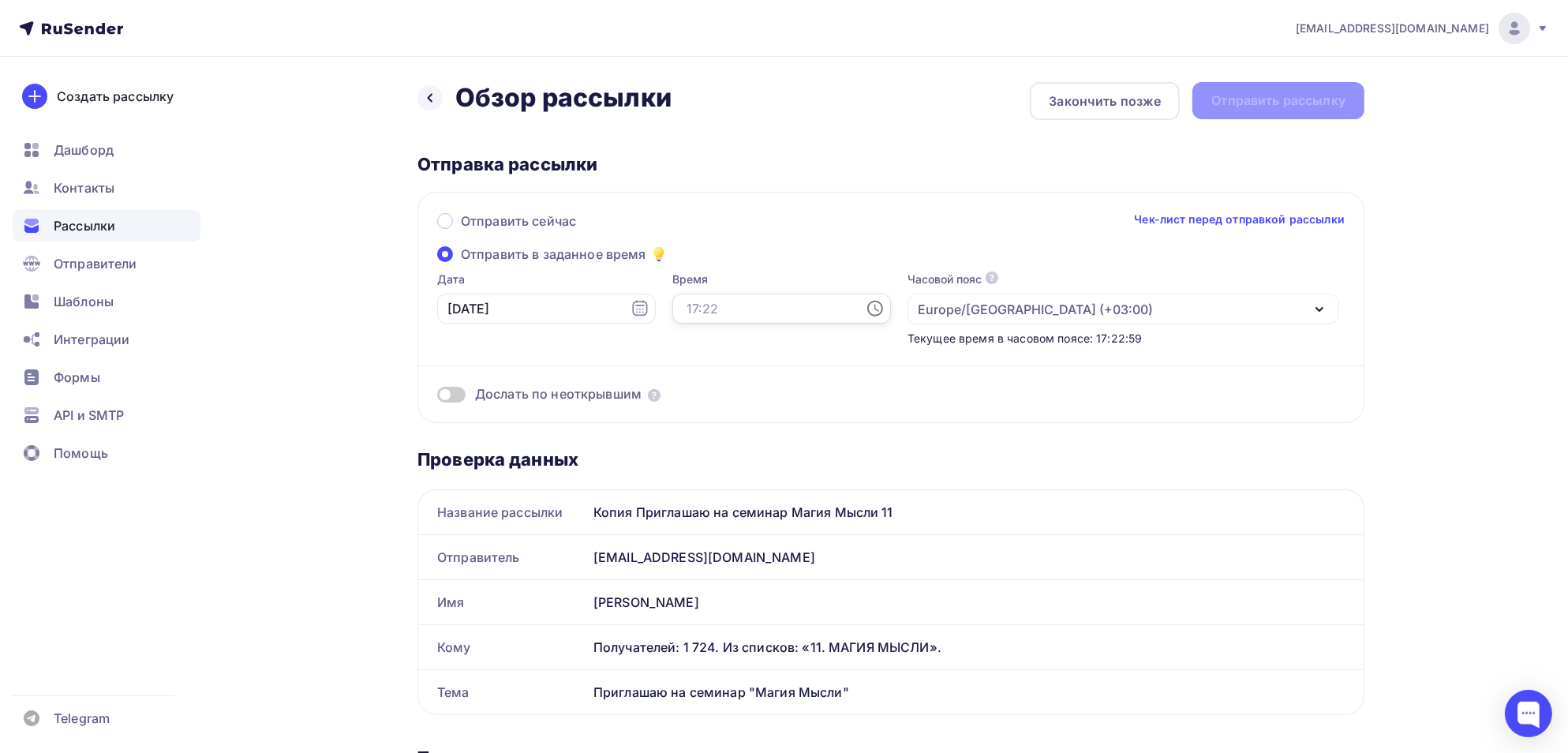
click at [684, 296] on input "text" at bounding box center [782, 309] width 219 height 30
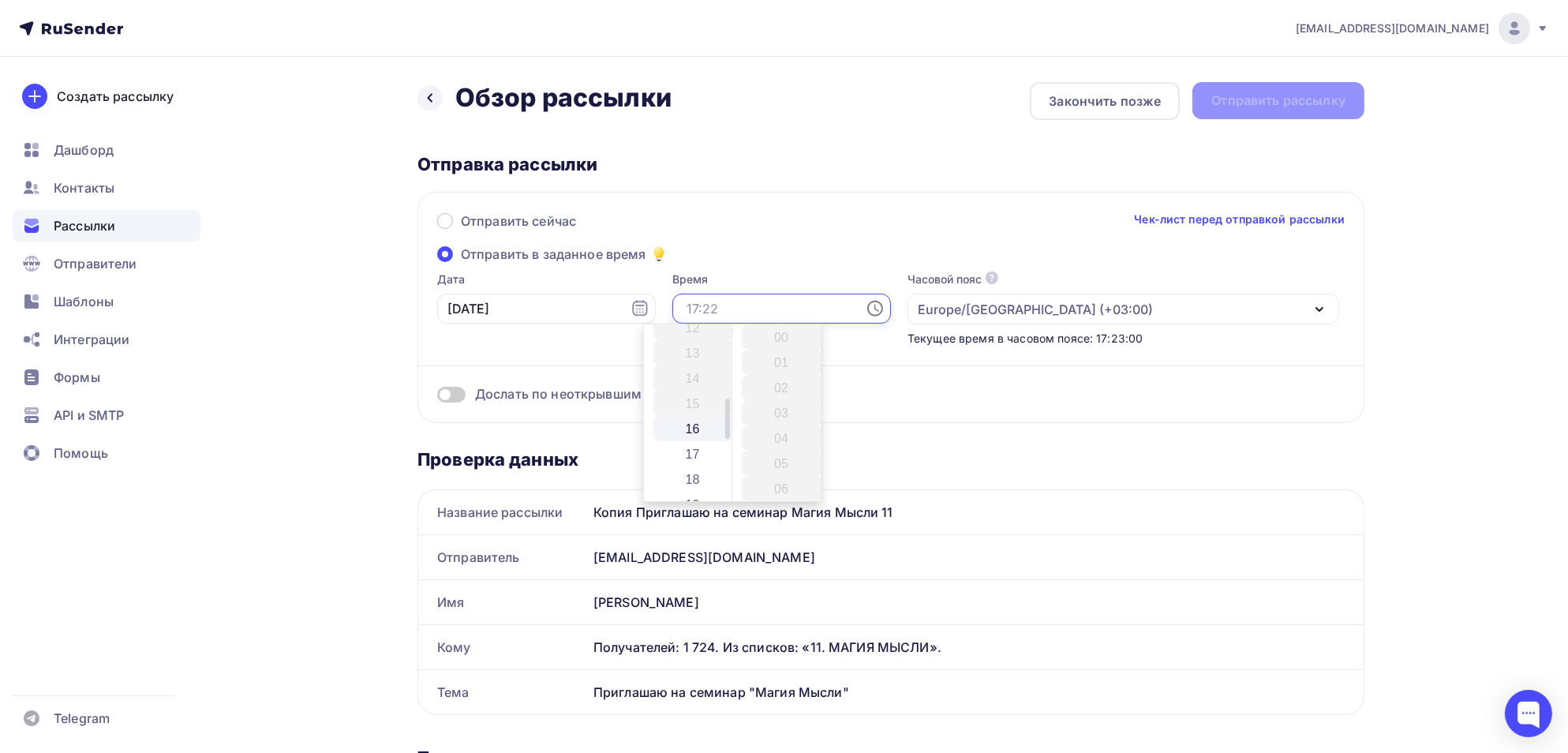
scroll to position [316, 0]
click at [698, 479] on li "18" at bounding box center [693, 476] width 81 height 25
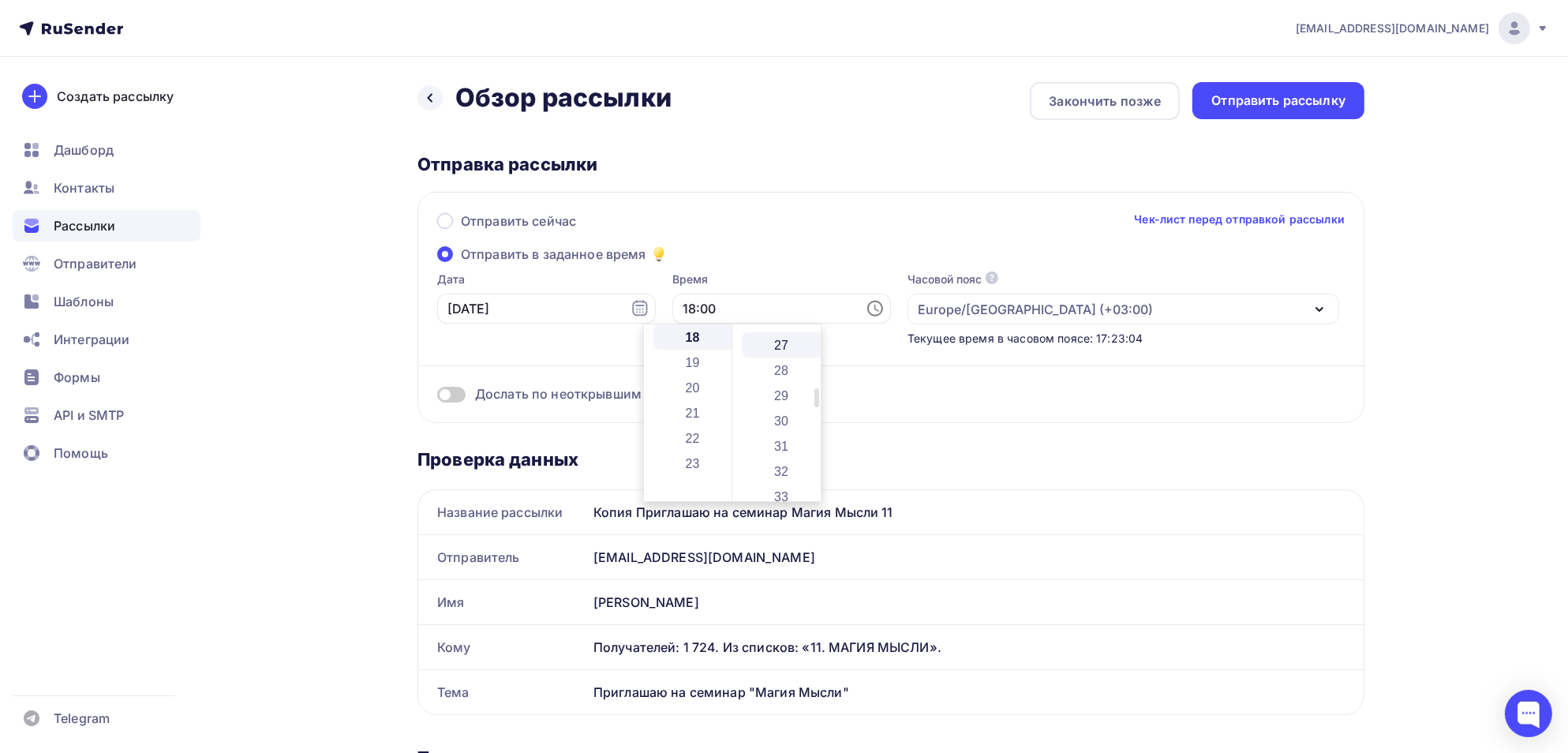
scroll to position [710, 0]
click at [780, 388] on li "30" at bounding box center [782, 385] width 81 height 25
type input "18:30"
click at [916, 161] on div "Отправка рассылки" at bounding box center [891, 164] width 947 height 22
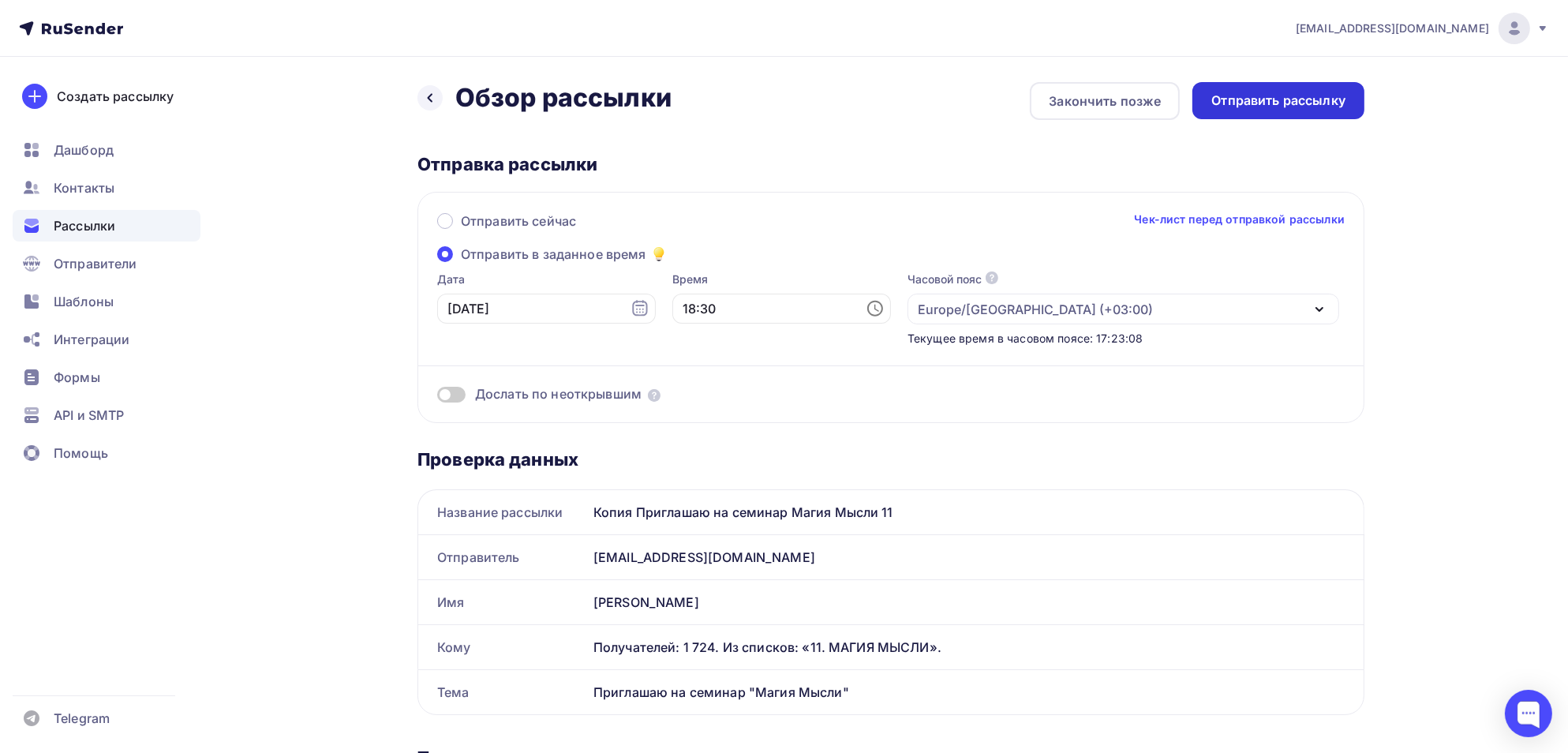
click at [1246, 108] on div "Отправить рассылку" at bounding box center [1279, 101] width 134 height 18
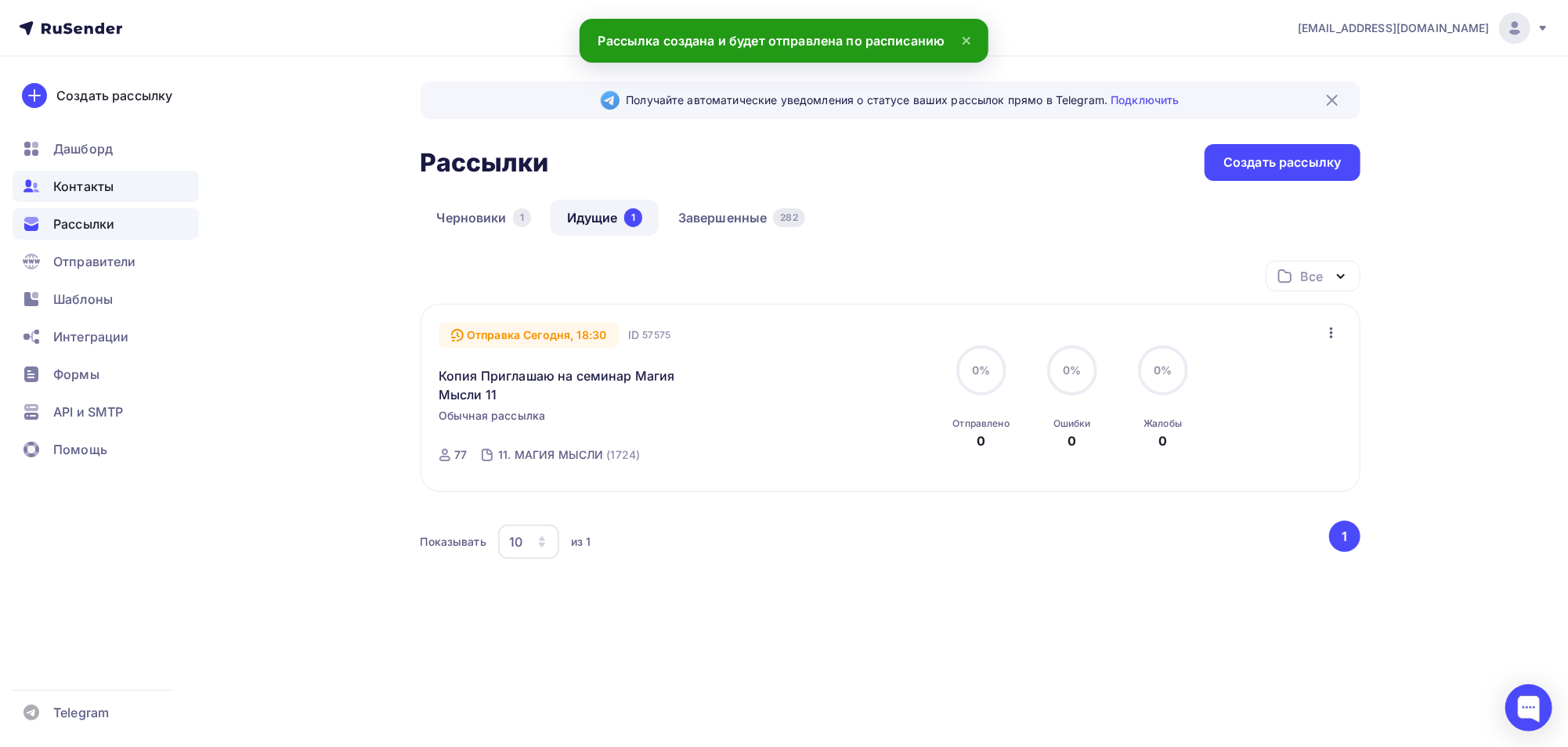
click at [71, 185] on span "Контакты" at bounding box center [83, 185] width 60 height 19
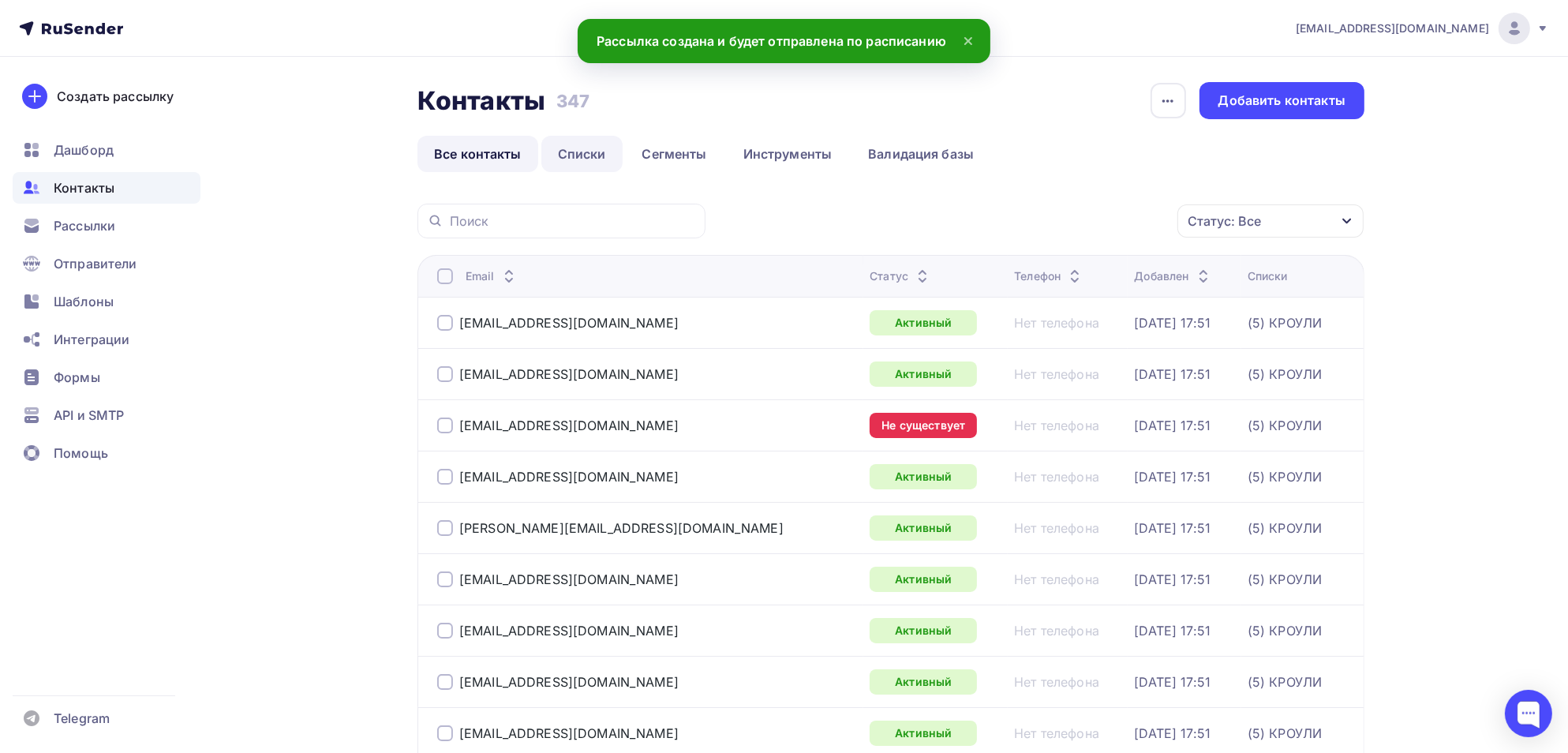
click at [584, 150] on link "Списки" at bounding box center [581, 154] width 81 height 36
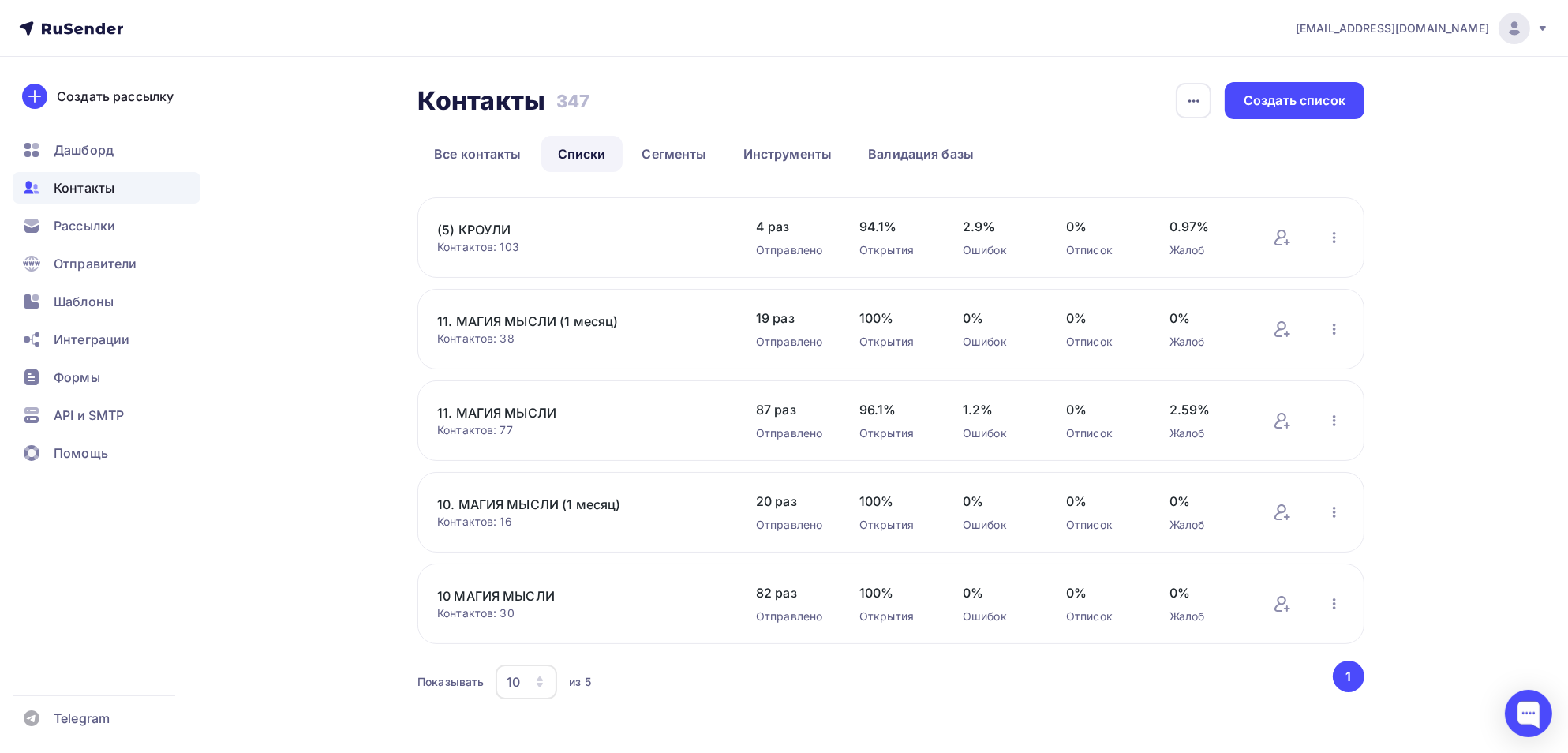
click at [508, 414] on link "11. МАГИЯ МЫСЛИ" at bounding box center [571, 412] width 269 height 19
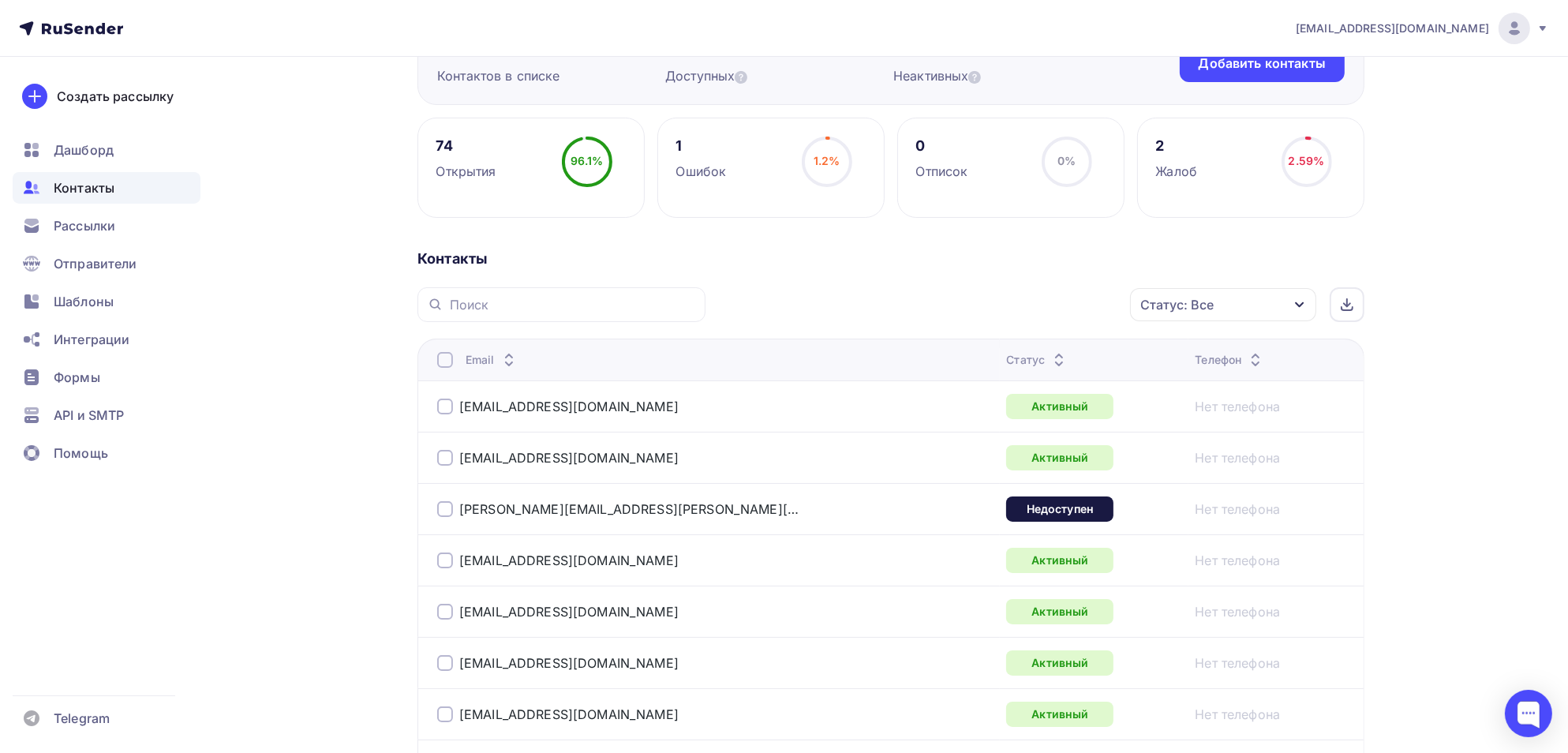
scroll to position [316, 0]
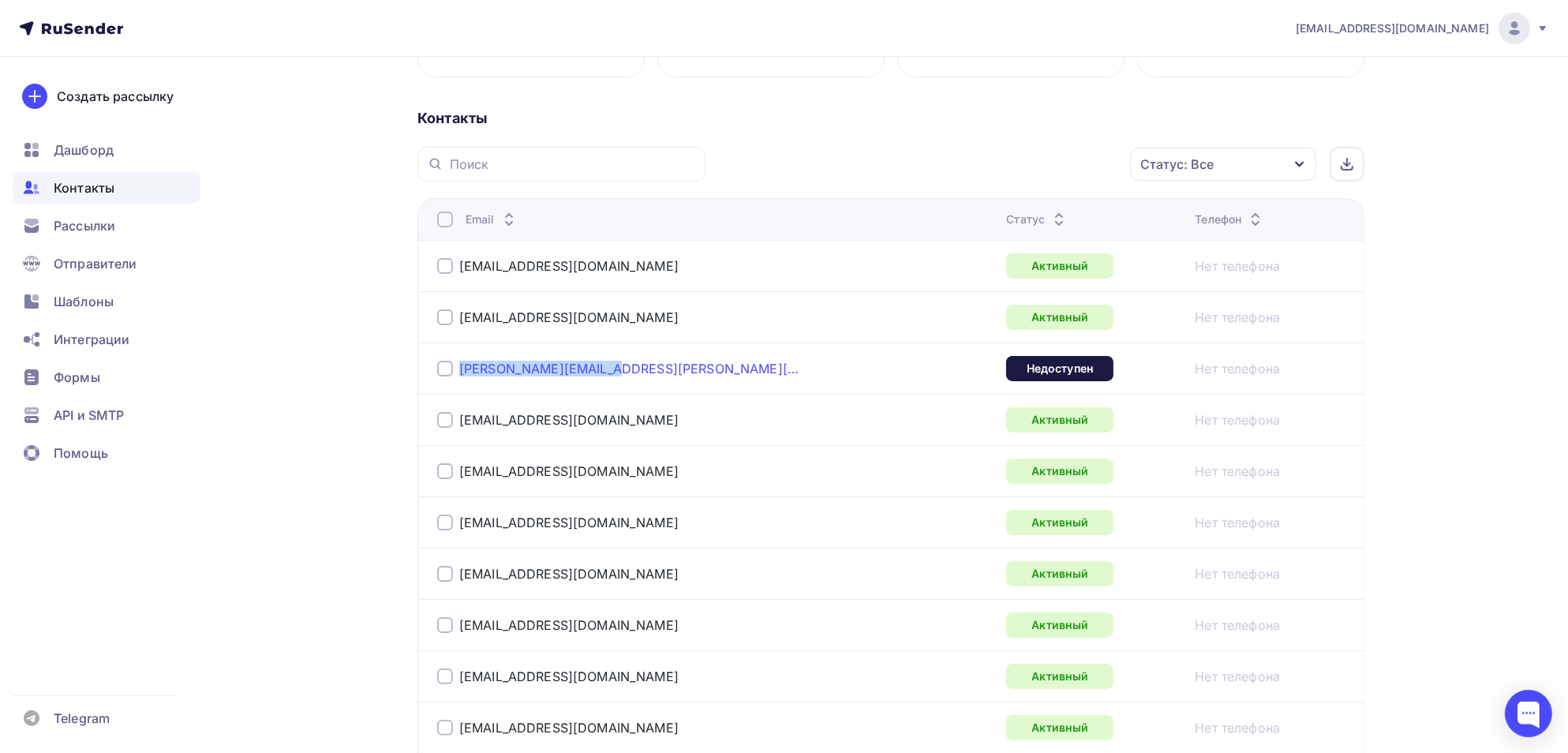
drag, startPoint x: 578, startPoint y: 368, endPoint x: 458, endPoint y: 374, distance: 120.1
click at [458, 374] on div "[PERSON_NAME][EMAIL_ADDRESS][PERSON_NAME][DOMAIN_NAME]" at bounding box center [634, 368] width 394 height 25
copy link "[PERSON_NAME][EMAIL_ADDRESS][PERSON_NAME][DOMAIN_NAME]"
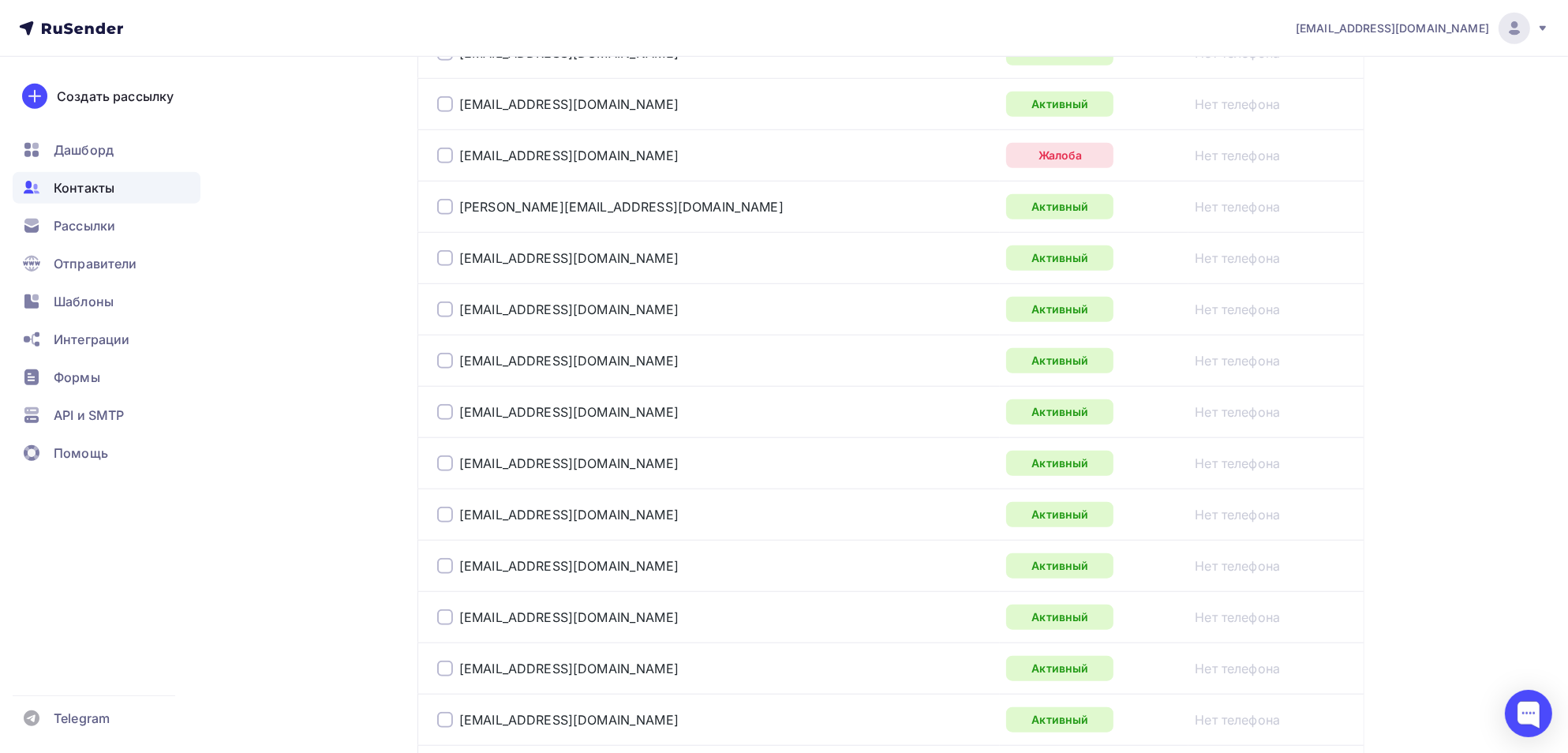
scroll to position [1658, 0]
drag, startPoint x: 590, startPoint y: 150, endPoint x: 460, endPoint y: 156, distance: 130.1
click at [460, 156] on div "[EMAIL_ADDRESS][DOMAIN_NAME]" at bounding box center [634, 156] width 394 height 25
copy link "[EMAIL_ADDRESS][DOMAIN_NAME]"
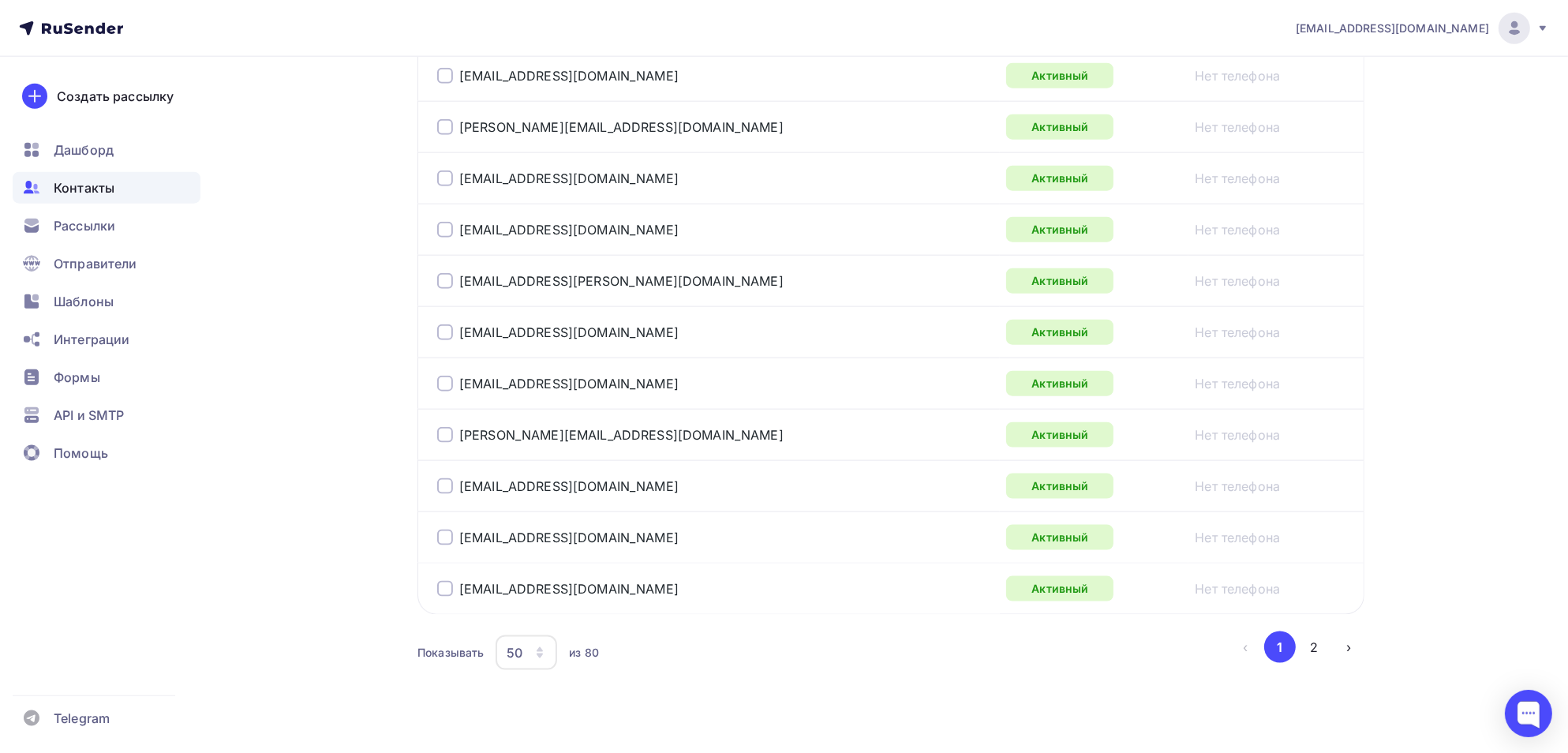
scroll to position [2522, 0]
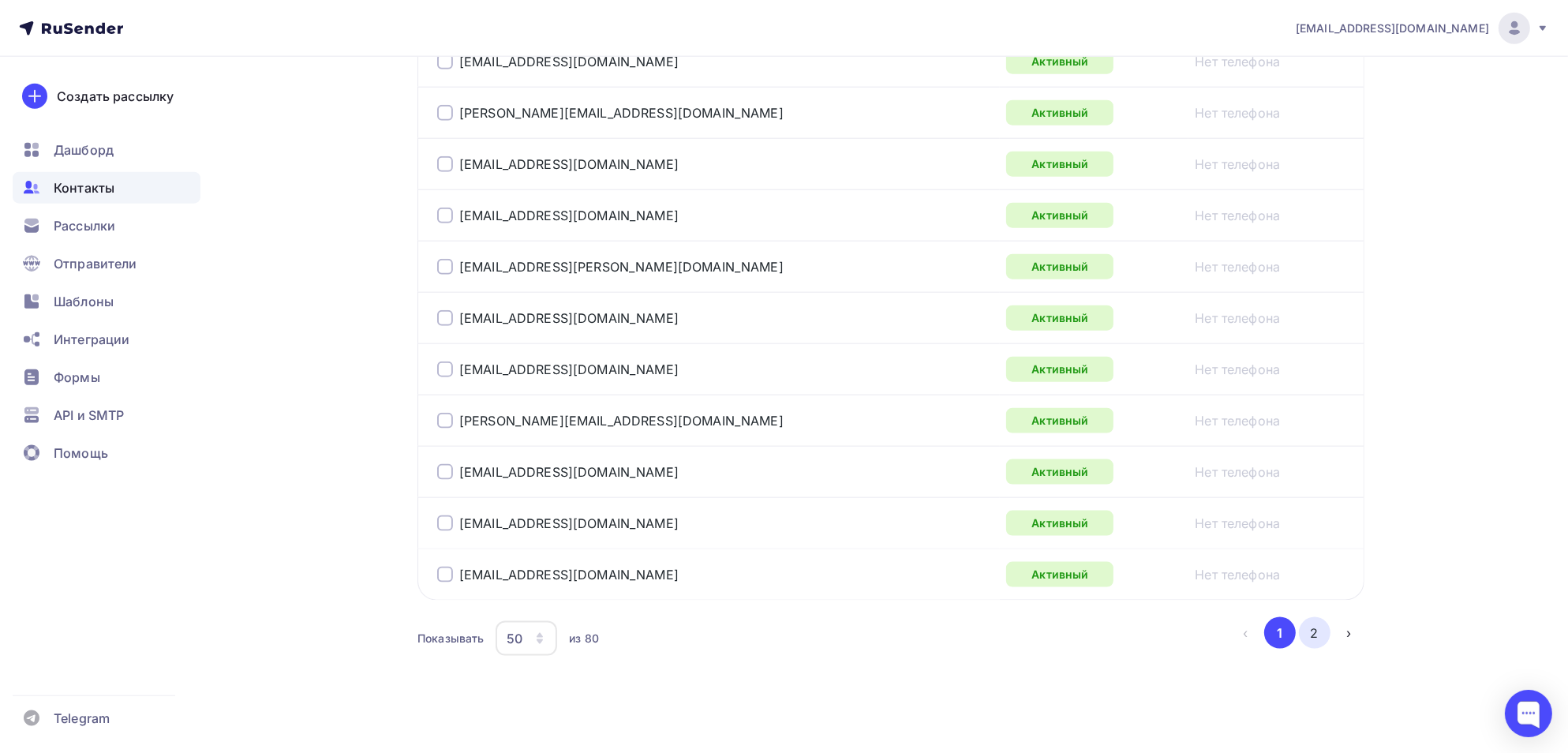
click at [1316, 623] on button "2" at bounding box center [1314, 633] width 31 height 31
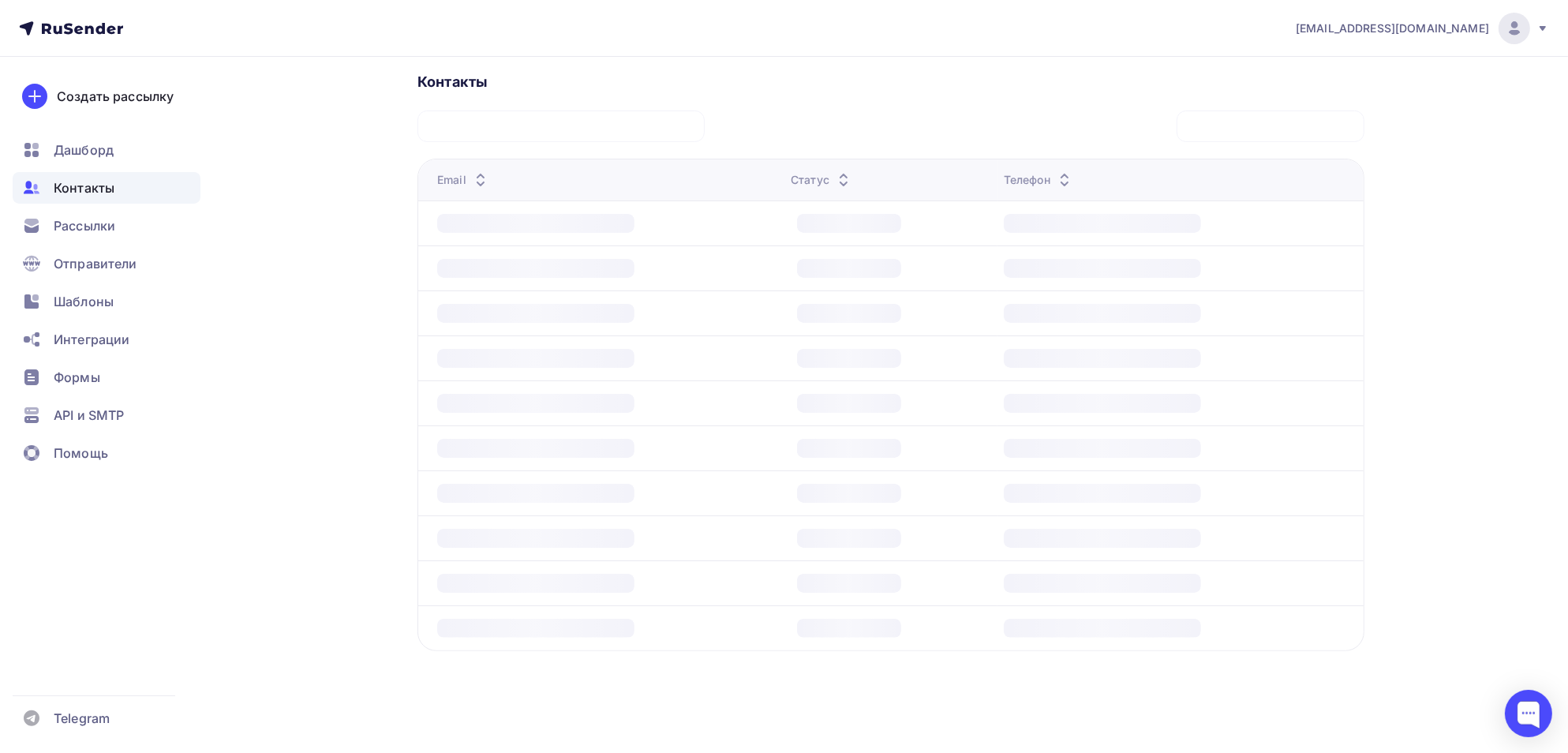
scroll to position [350, 0]
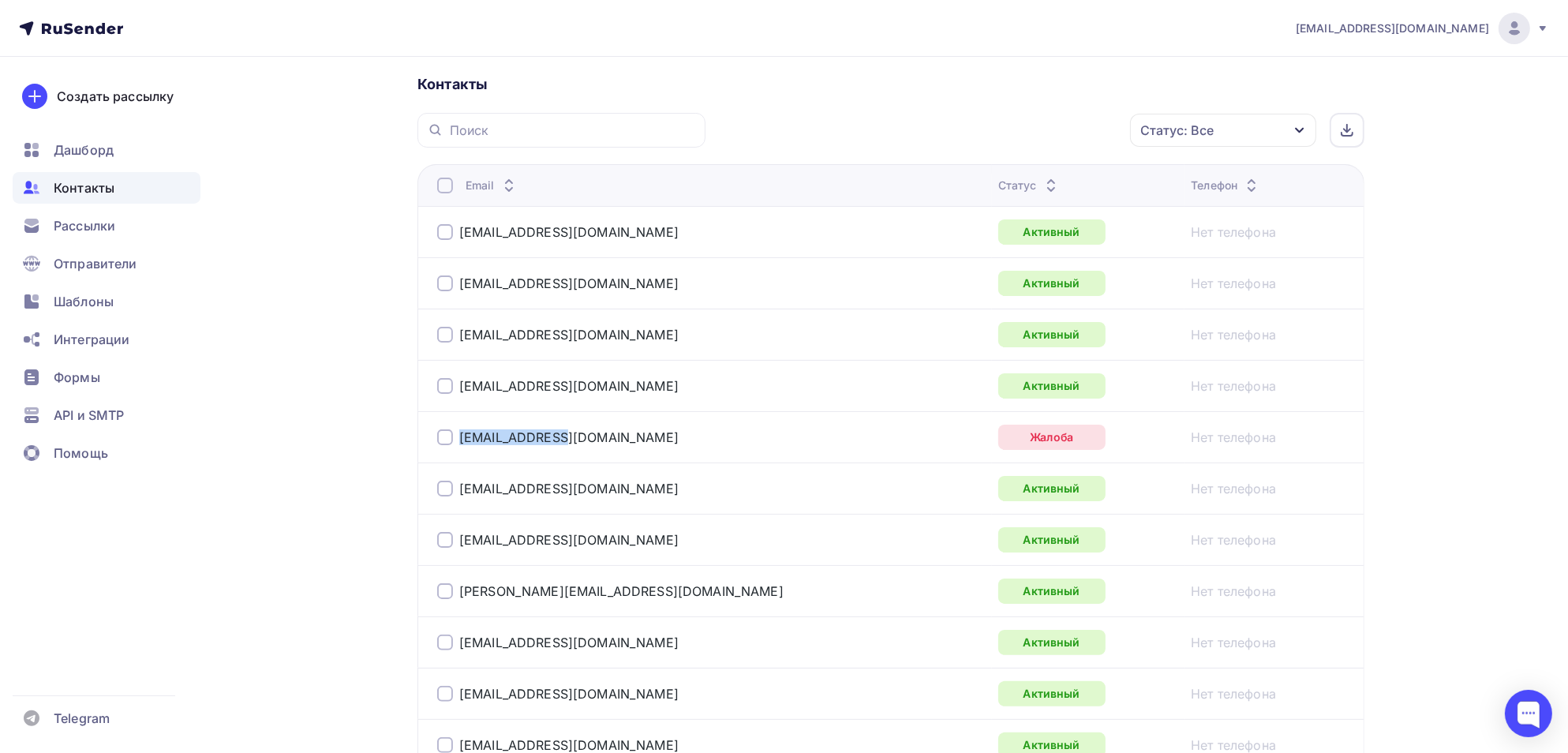
drag, startPoint x: 577, startPoint y: 439, endPoint x: 441, endPoint y: 431, distance: 136.2
click at [441, 431] on div "[EMAIL_ADDRESS][DOMAIN_NAME]" at bounding box center [634, 437] width 394 height 25
copy div "[EMAIL_ADDRESS][DOMAIN_NAME]"
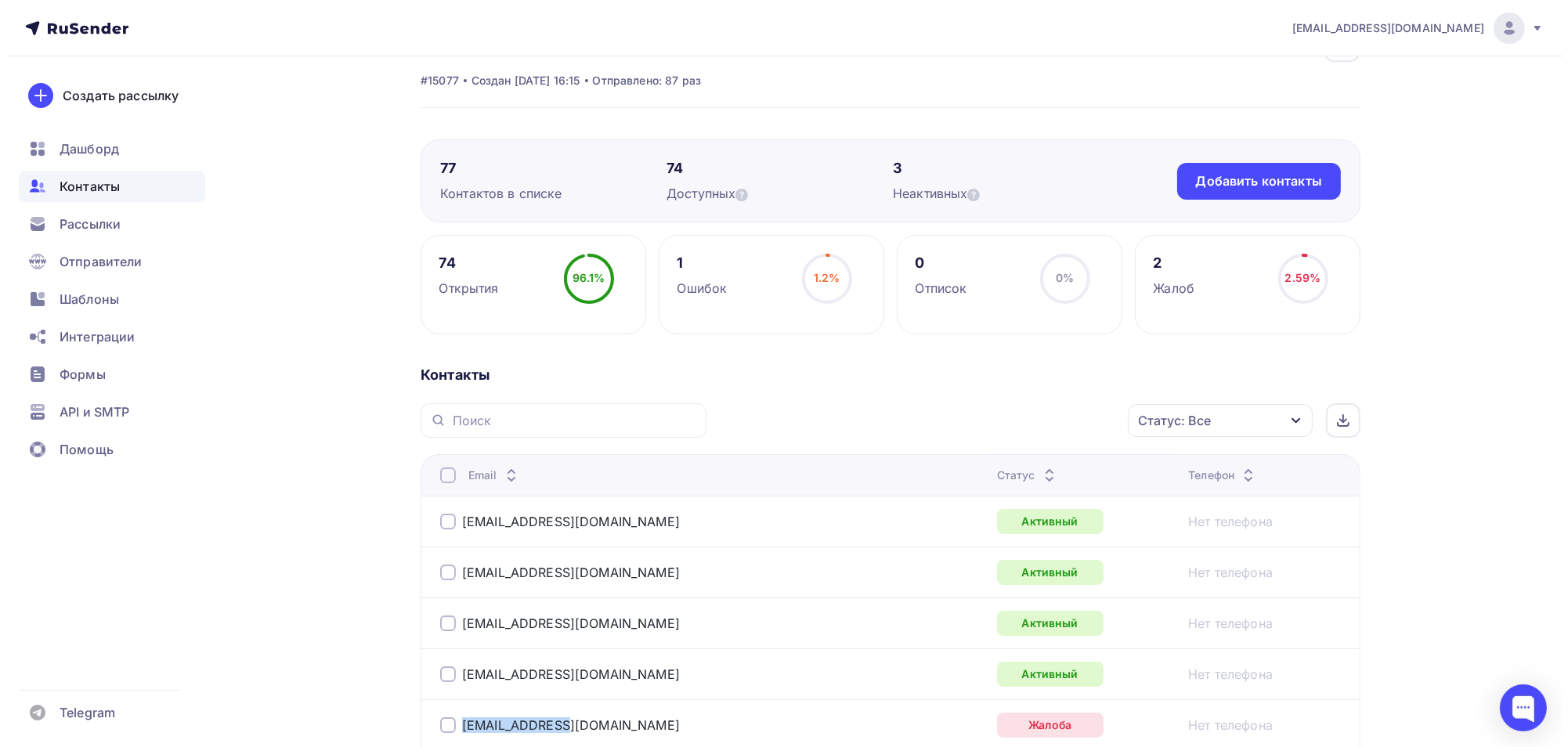
scroll to position [0, 0]
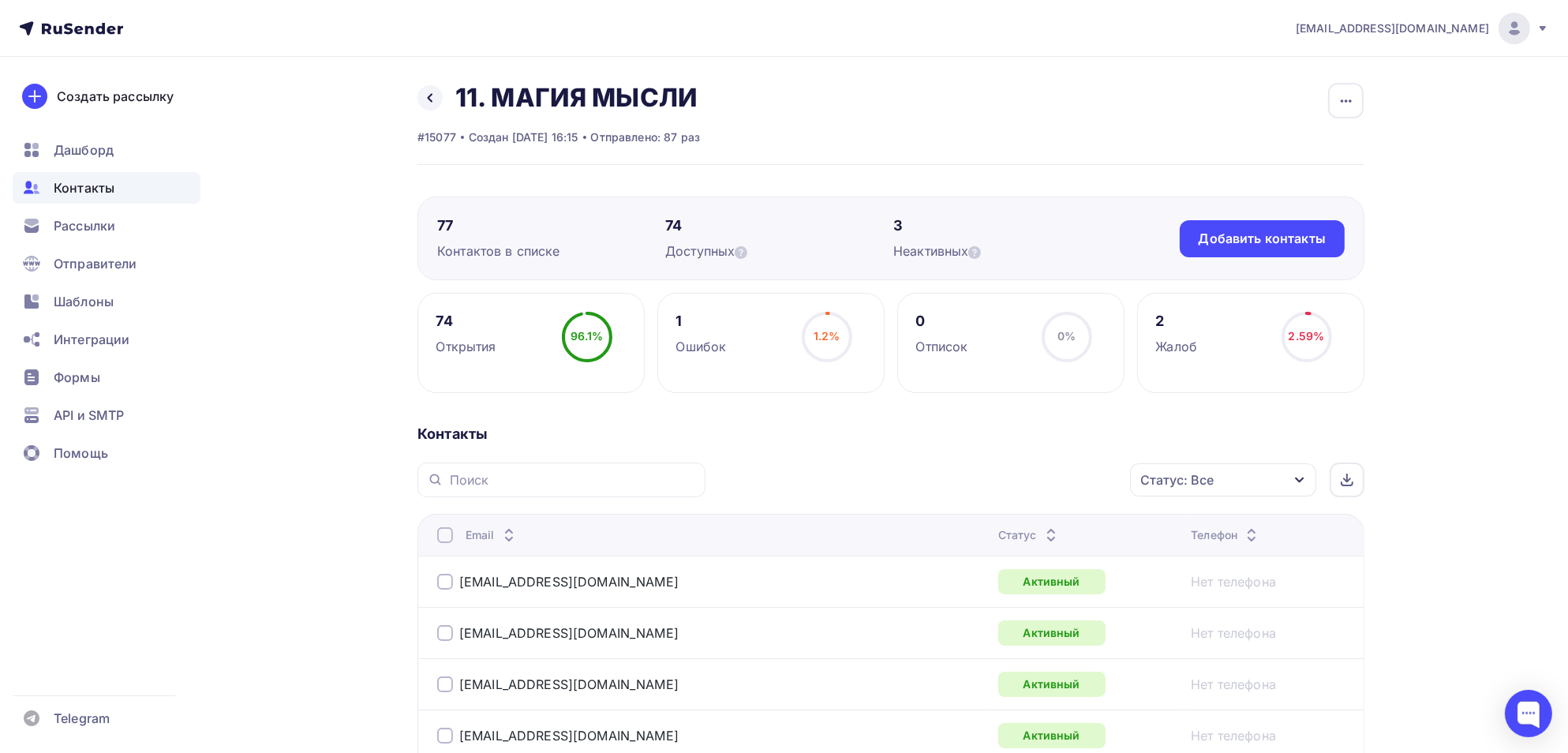
click at [80, 186] on span "Контакты" at bounding box center [84, 187] width 61 height 19
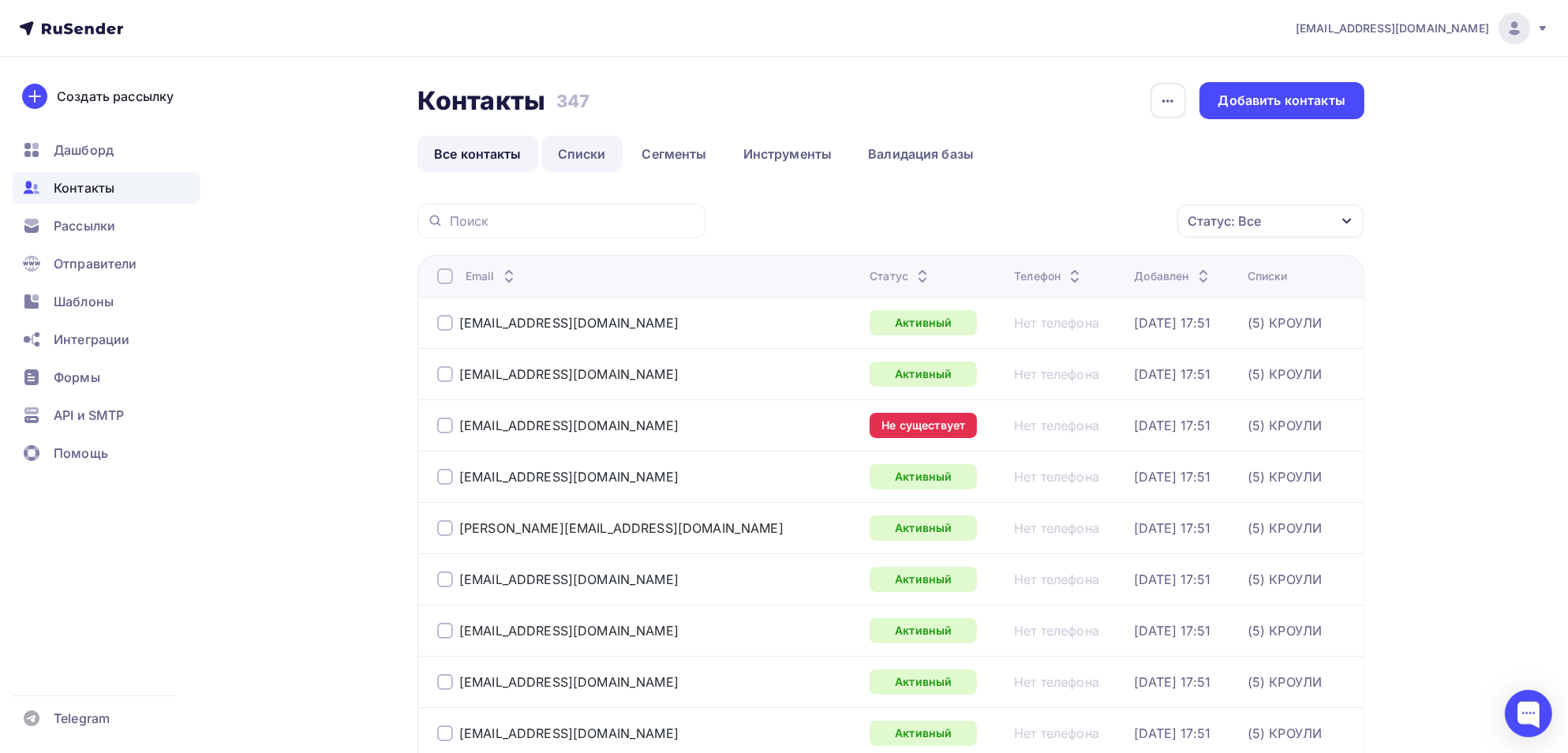
click at [593, 158] on link "Списки" at bounding box center [581, 154] width 81 height 36
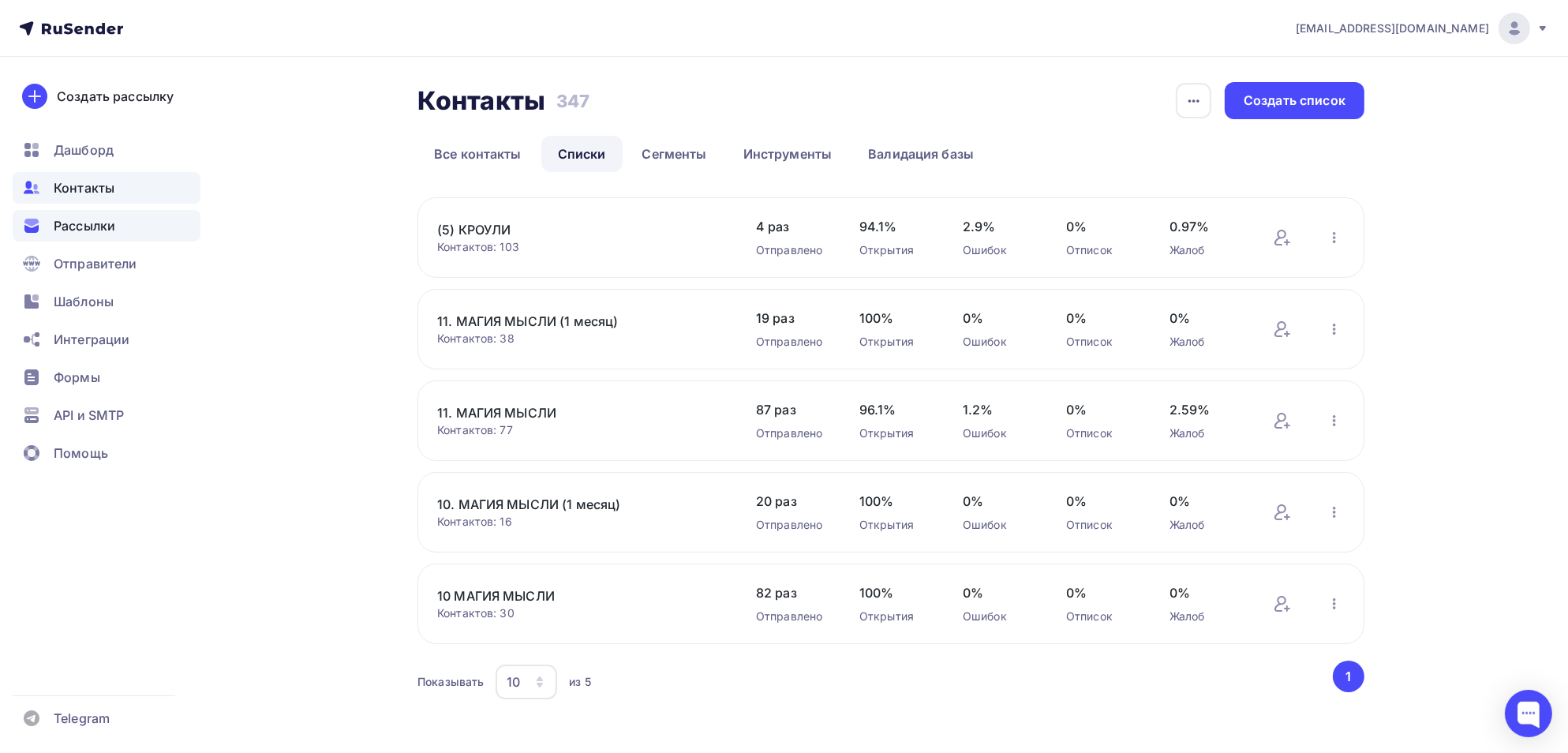
click at [88, 231] on span "Рассылки" at bounding box center [84, 225] width 61 height 19
